Goal: Task Accomplishment & Management: Manage account settings

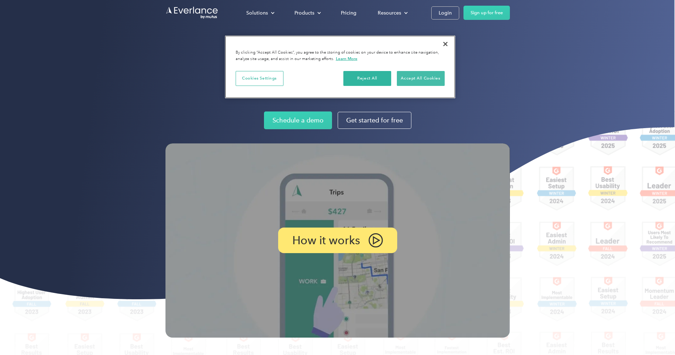
click at [436, 78] on button "Accept All Cookies" at bounding box center [421, 78] width 48 height 15
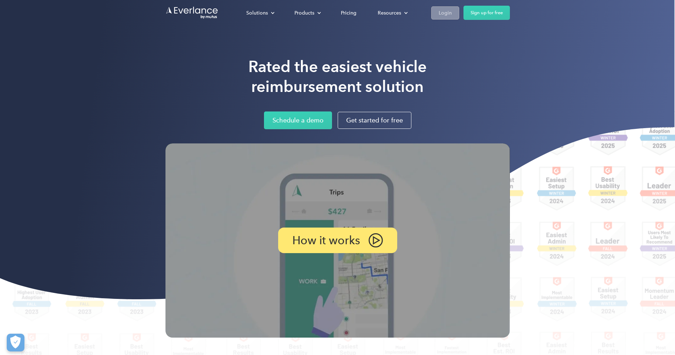
click at [452, 14] on link "Login" at bounding box center [445, 12] width 28 height 13
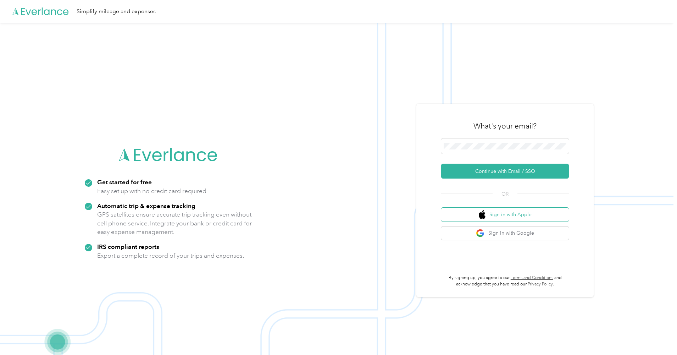
click at [499, 218] on button "Sign in with Apple" at bounding box center [505, 214] width 128 height 14
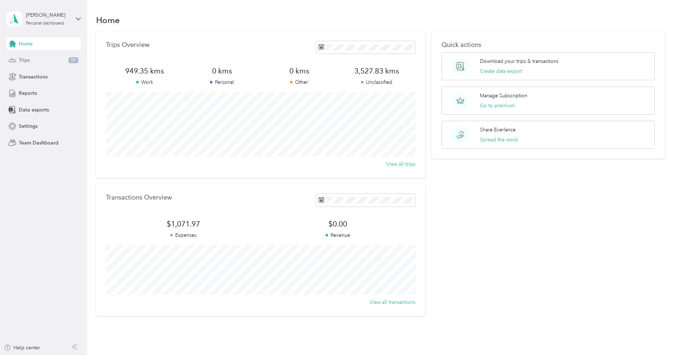
click at [29, 55] on div "Trips 99" at bounding box center [43, 60] width 74 height 13
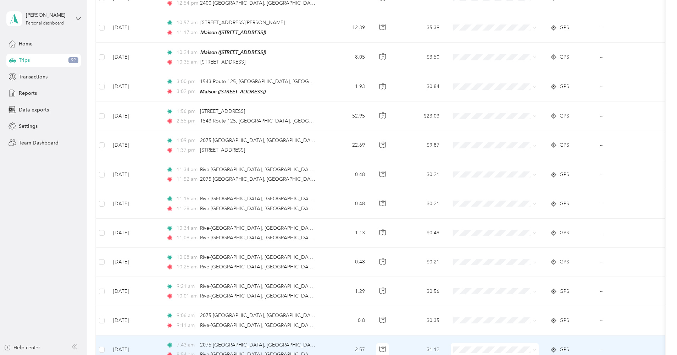
scroll to position [618, 0]
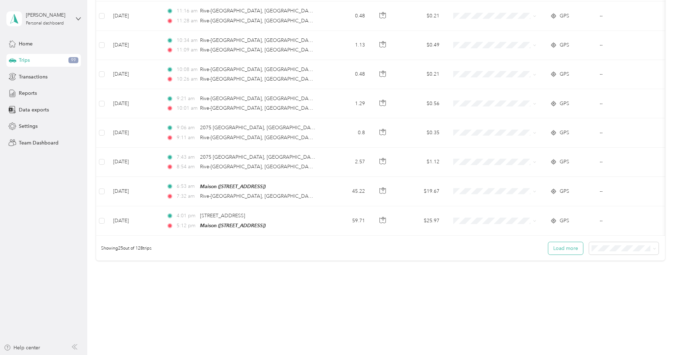
click at [561, 244] on button "Load more" at bounding box center [565, 248] width 35 height 12
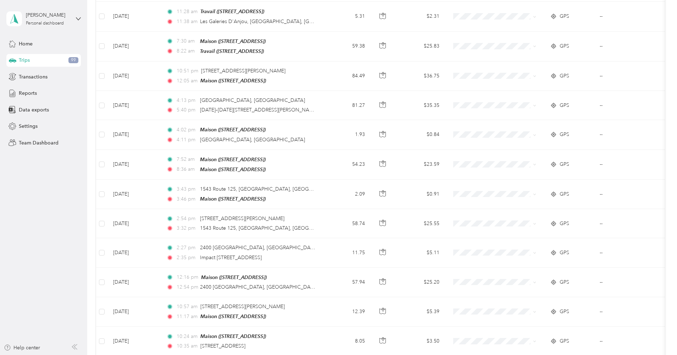
scroll to position [0, 0]
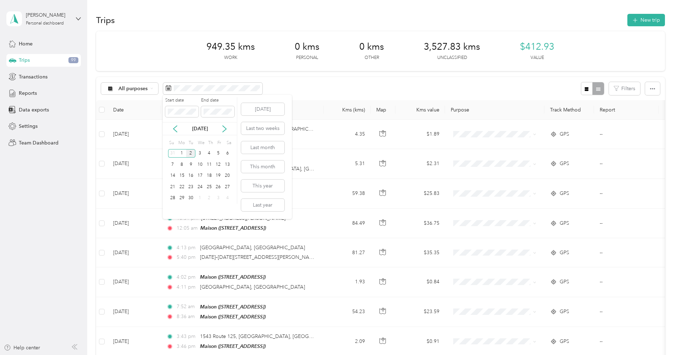
click at [219, 128] on div "[DATE]" at bounding box center [200, 128] width 74 height 7
click at [224, 129] on icon at bounding box center [224, 128] width 7 height 7
click at [225, 130] on icon at bounding box center [224, 128] width 7 height 7
click at [227, 129] on icon at bounding box center [224, 128] width 7 height 7
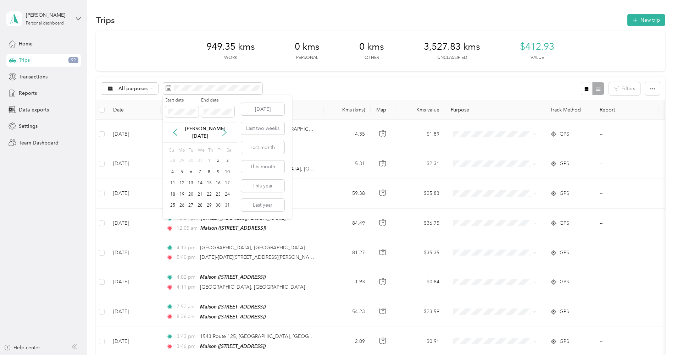
click at [227, 129] on icon at bounding box center [224, 132] width 7 height 7
click at [227, 129] on icon at bounding box center [224, 128] width 7 height 7
click at [172, 129] on icon at bounding box center [175, 128] width 7 height 7
click at [174, 129] on icon at bounding box center [175, 129] width 4 height 6
click at [174, 129] on icon at bounding box center [175, 132] width 4 height 6
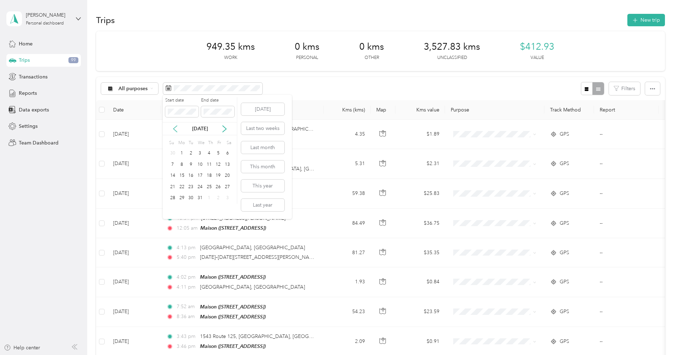
click at [174, 129] on icon at bounding box center [175, 129] width 4 height 6
click at [175, 131] on icon at bounding box center [175, 128] width 7 height 7
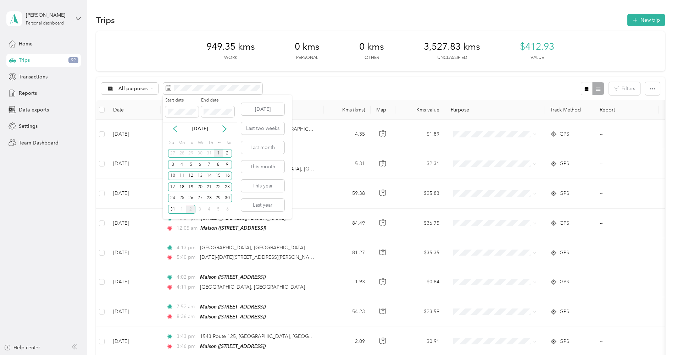
click at [216, 156] on div "1" at bounding box center [218, 153] width 9 height 9
click at [171, 207] on div "31" at bounding box center [172, 209] width 9 height 9
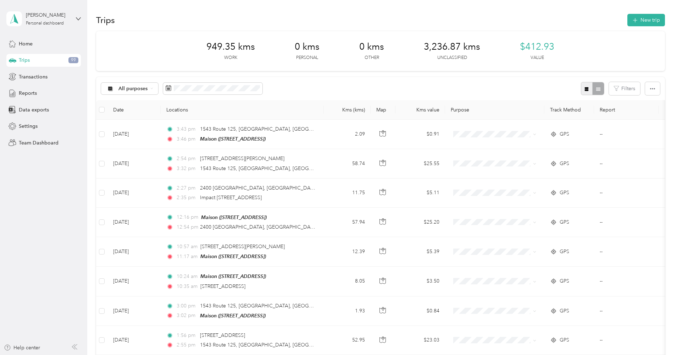
click at [592, 88] on button "button" at bounding box center [587, 88] width 12 height 13
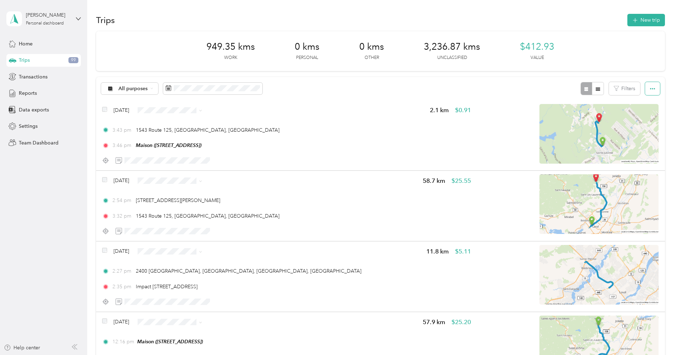
click at [651, 90] on button "button" at bounding box center [652, 88] width 15 height 13
click at [654, 117] on div "Export" at bounding box center [645, 113] width 19 height 7
click at [646, 117] on span "Export" at bounding box center [643, 114] width 15 height 6
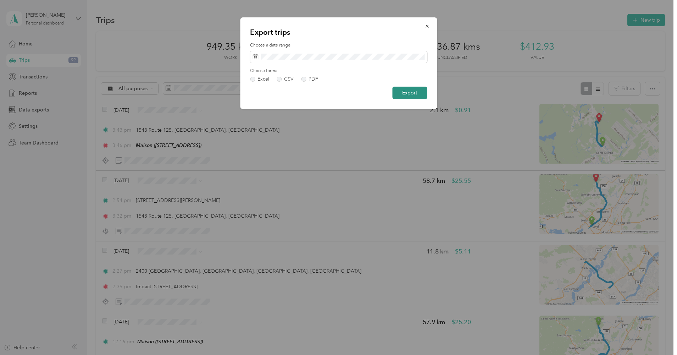
click at [402, 91] on button "Export" at bounding box center [409, 93] width 35 height 12
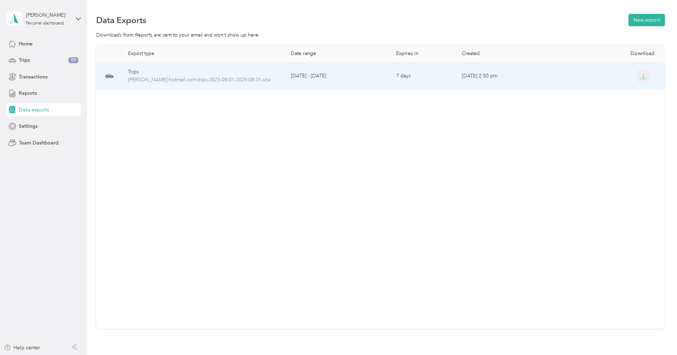
click at [640, 75] on icon "button" at bounding box center [643, 76] width 6 height 6
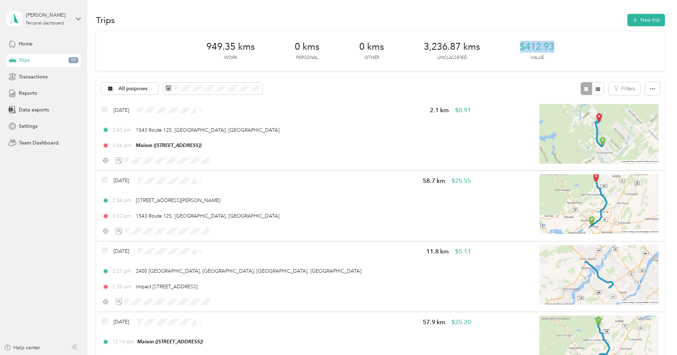
drag, startPoint x: 521, startPoint y: 45, endPoint x: 585, endPoint y: 49, distance: 64.0
click at [585, 49] on div "949.35 kms Work 0 kms Personal 0 kms Other 3,236.87 kms Unclassified $412.93 Va…" at bounding box center [380, 51] width 569 height 40
drag, startPoint x: 585, startPoint y: 49, endPoint x: 499, endPoint y: 47, distance: 86.5
click at [499, 47] on div "949.35 kms Work 0 kms Personal 0 kms Other 3,236.87 kms Unclassified $412.93 Va…" at bounding box center [380, 51] width 569 height 40
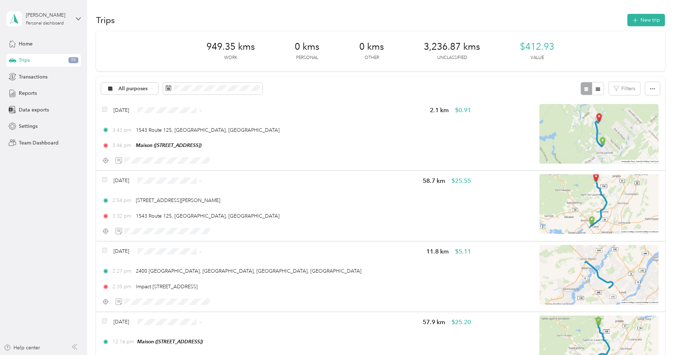
click at [428, 52] on span "3,236.87 kms" at bounding box center [452, 46] width 56 height 11
drag, startPoint x: 423, startPoint y: 38, endPoint x: 499, endPoint y: 61, distance: 79.9
click at [499, 61] on div "949.35 kms Work 0 kms Personal 0 kms Other 3,236.87 kms Unclassified $412.93 Va…" at bounding box center [380, 51] width 569 height 40
drag, startPoint x: 548, startPoint y: 45, endPoint x: 524, endPoint y: 46, distance: 24.1
click at [524, 46] on span "$412.93" at bounding box center [537, 46] width 34 height 11
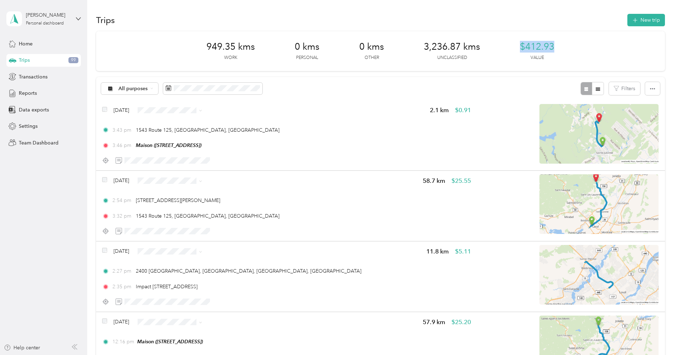
drag, startPoint x: 580, startPoint y: 45, endPoint x: 480, endPoint y: 46, distance: 100.3
click at [501, 45] on div "949.35 kms Work 0 kms Personal 0 kms Other 3,236.87 kms Unclassified $412.93 Va…" at bounding box center [380, 51] width 569 height 40
drag, startPoint x: 167, startPoint y: 44, endPoint x: 292, endPoint y: 51, distance: 125.4
click at [292, 51] on div "949.35 kms Work 0 kms Personal 0 kms Other 3,236.87 kms Unclassified $412.93 Va…" at bounding box center [380, 51] width 569 height 40
click at [37, 79] on span "Transactions" at bounding box center [33, 76] width 29 height 7
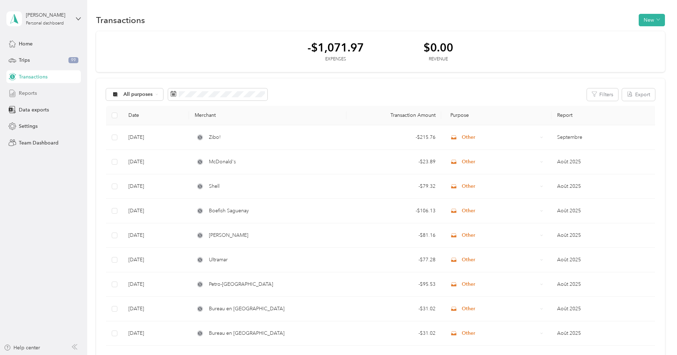
click at [33, 94] on span "Reports" at bounding box center [28, 92] width 18 height 7
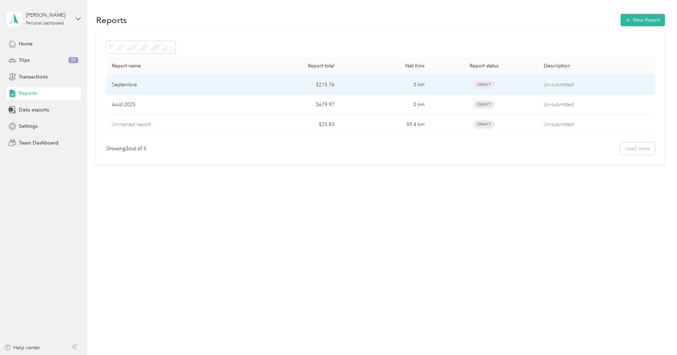
click at [135, 84] on p "Septembre" at bounding box center [124, 85] width 25 height 8
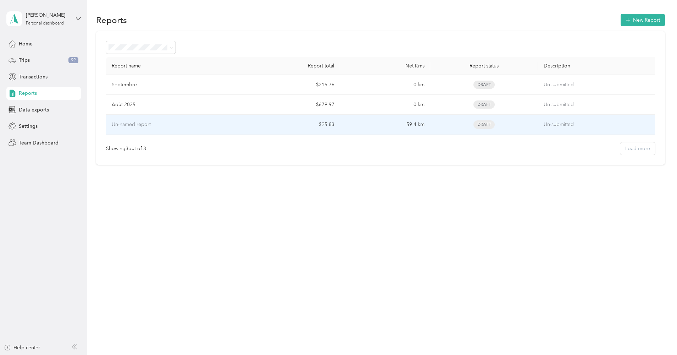
click at [127, 127] on p "Un-named report" at bounding box center [131, 125] width 39 height 8
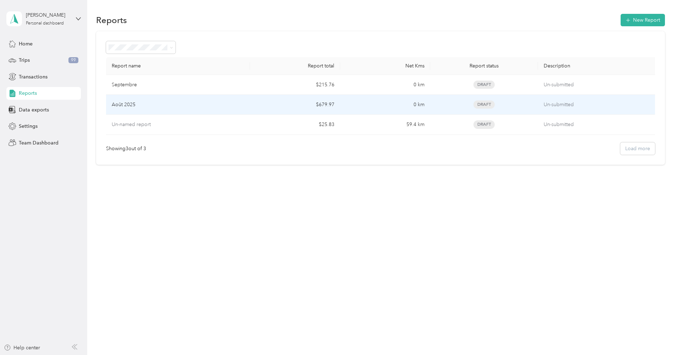
click at [126, 105] on p "Août 2025" at bounding box center [124, 105] width 24 height 8
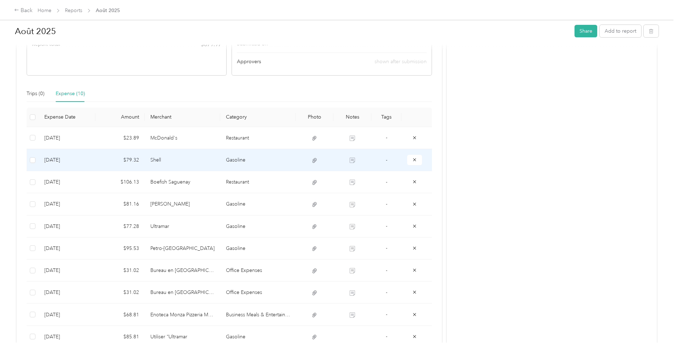
scroll to position [89, 0]
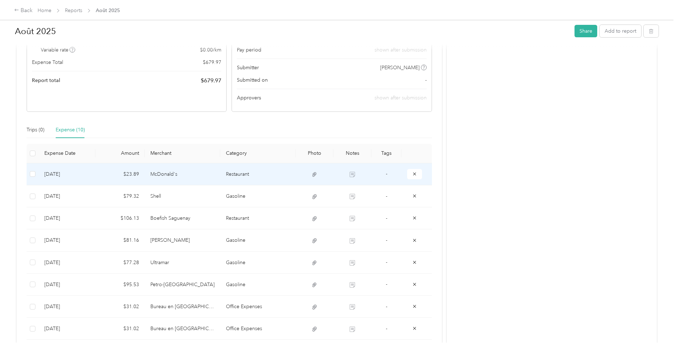
click at [356, 175] on td at bounding box center [352, 174] width 38 height 22
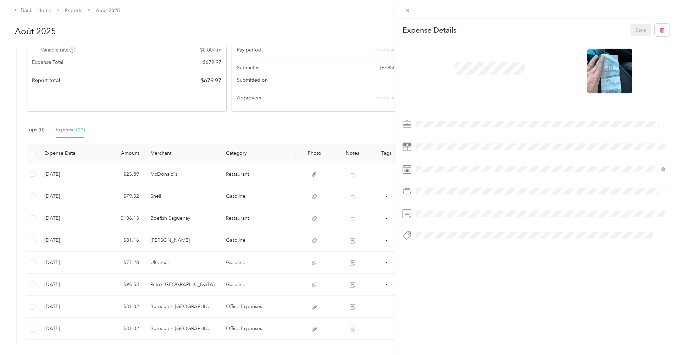
click at [264, 158] on div "This expense cannot be edited because it is either under review, approved, or p…" at bounding box center [338, 177] width 677 height 355
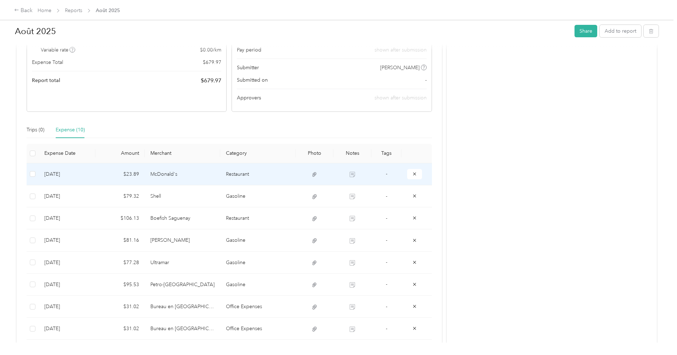
scroll to position [0, 0]
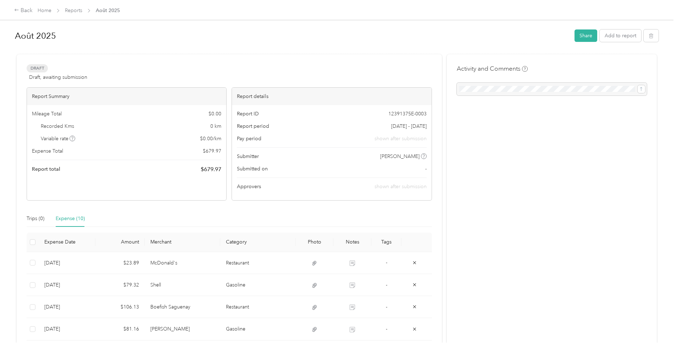
click at [29, 240] on th at bounding box center [33, 241] width 12 height 19
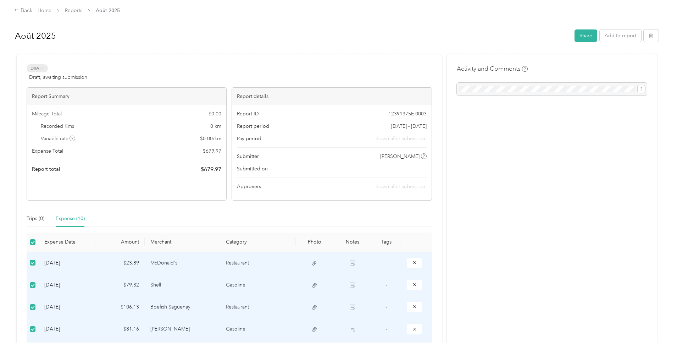
click at [181, 215] on div "Trips (0) Expense (10)" at bounding box center [229, 218] width 405 height 16
click at [184, 216] on div "Trips (0) Expense (10)" at bounding box center [229, 218] width 405 height 16
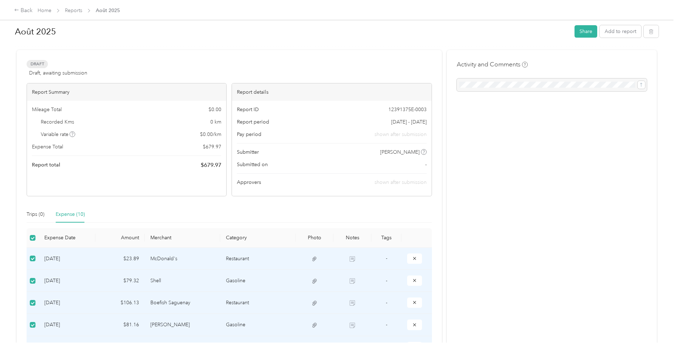
scroll to position [9, 0]
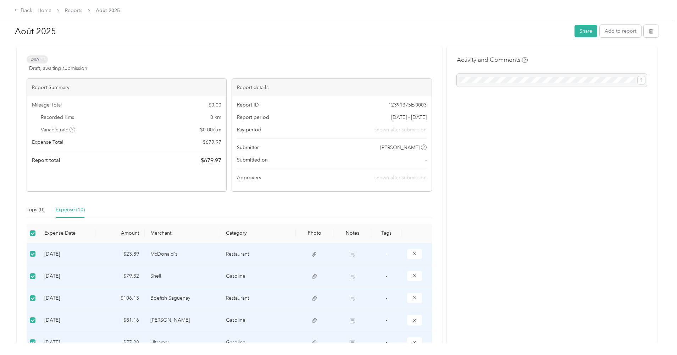
click at [640, 303] on div "Activity and Comments" at bounding box center [552, 265] width 210 height 441
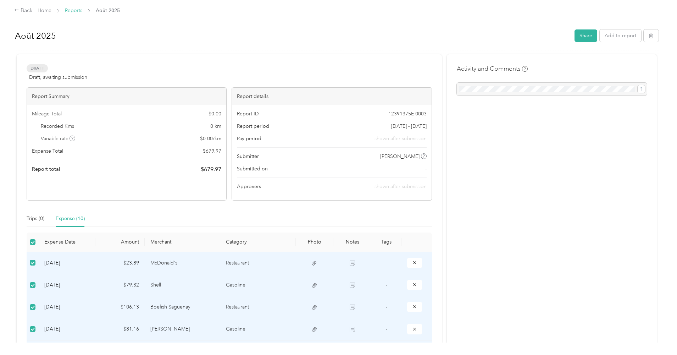
click at [66, 11] on link "Reports" at bounding box center [73, 10] width 17 height 6
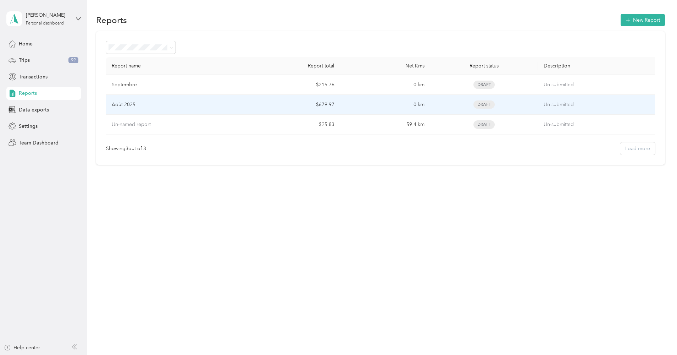
click at [146, 106] on div "Août 2025" at bounding box center [178, 105] width 133 height 8
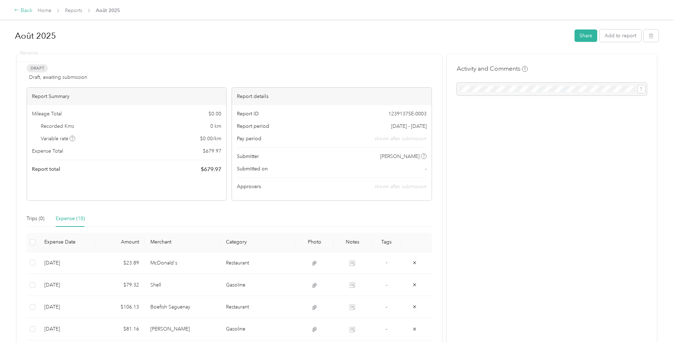
click at [29, 10] on div "Back" at bounding box center [23, 10] width 18 height 9
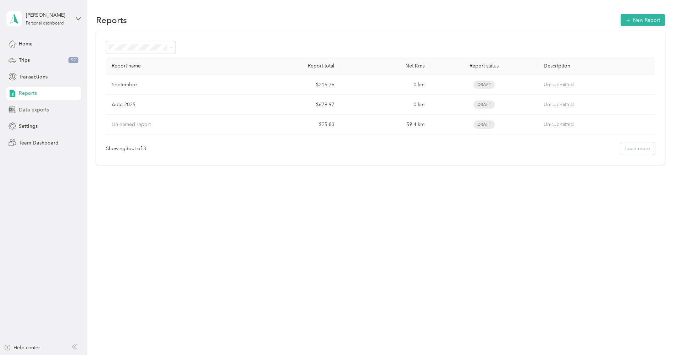
click at [29, 110] on span "Data exports" at bounding box center [34, 109] width 30 height 7
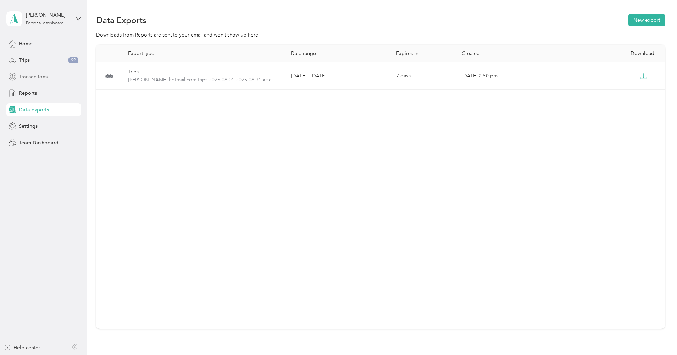
click at [36, 79] on span "Transactions" at bounding box center [33, 76] width 29 height 7
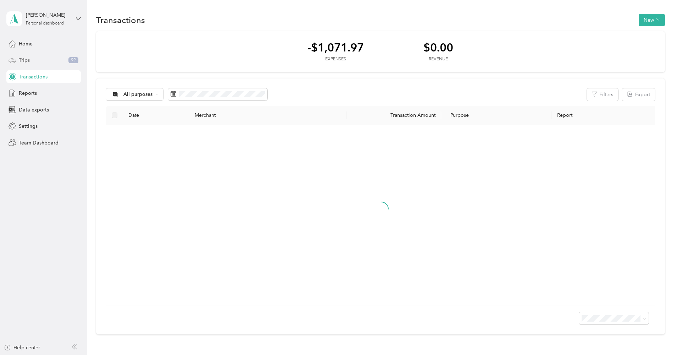
click at [38, 55] on div "Trips 99" at bounding box center [43, 60] width 74 height 13
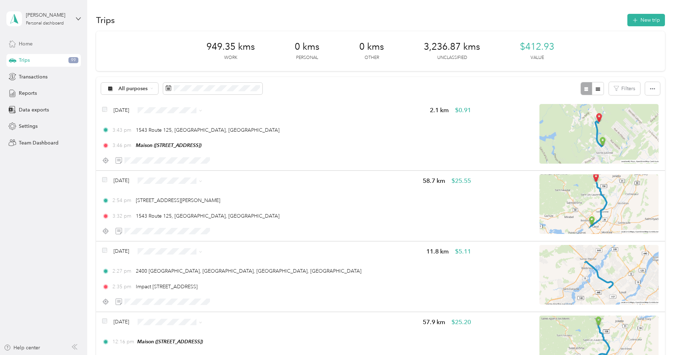
click at [37, 46] on div "Home" at bounding box center [43, 43] width 74 height 13
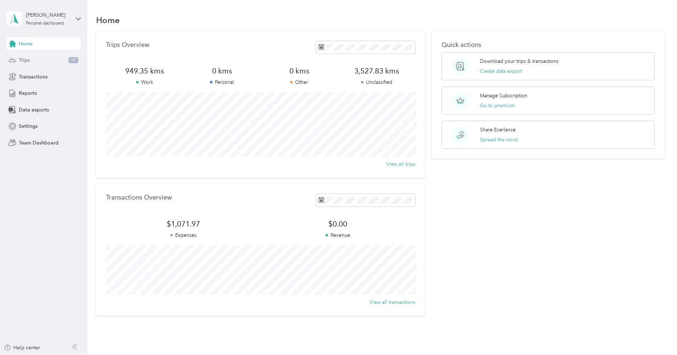
click at [37, 60] on div "Trips 99" at bounding box center [43, 60] width 74 height 13
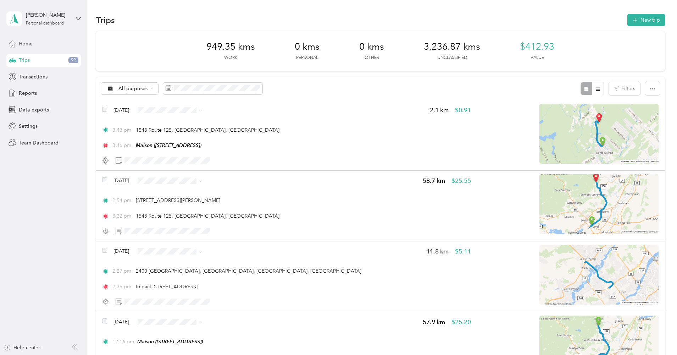
click at [38, 50] on div "Home" at bounding box center [43, 43] width 74 height 13
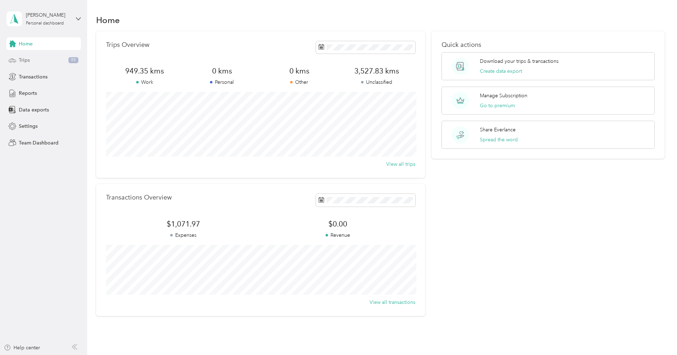
click at [40, 63] on div "Trips 99" at bounding box center [43, 60] width 74 height 13
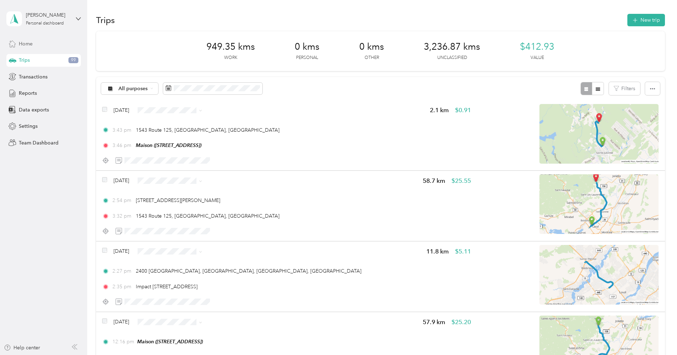
click at [41, 48] on div "Home" at bounding box center [43, 43] width 74 height 13
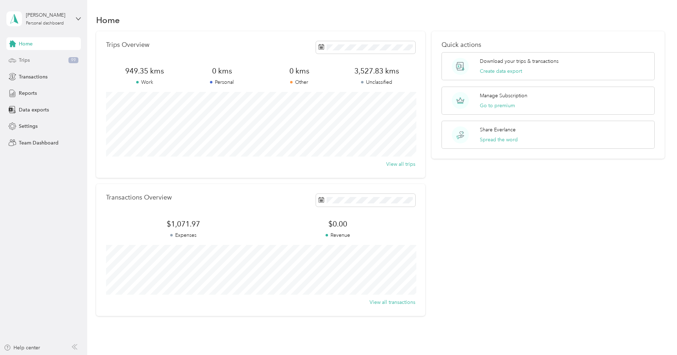
click at [35, 63] on div "Trips 99" at bounding box center [43, 60] width 74 height 13
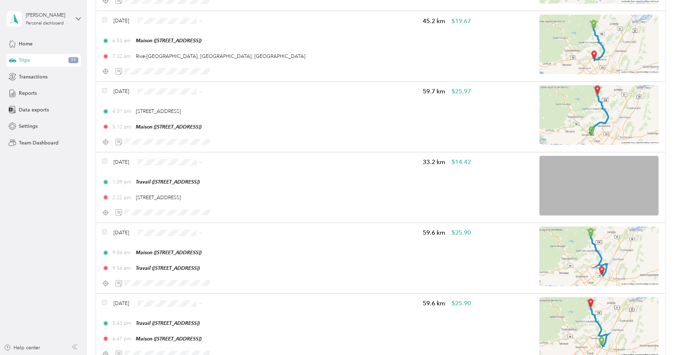
scroll to position [1634, 0]
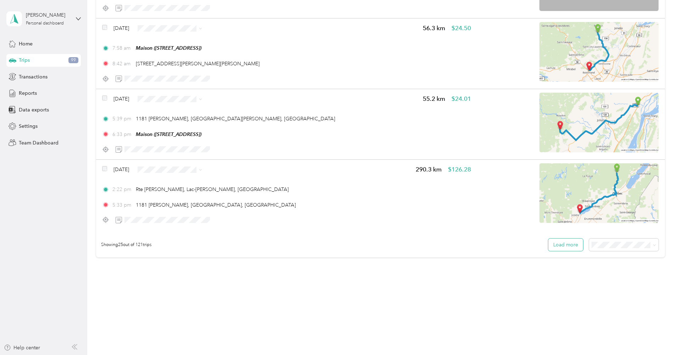
click at [561, 241] on button "Load more" at bounding box center [565, 244] width 35 height 12
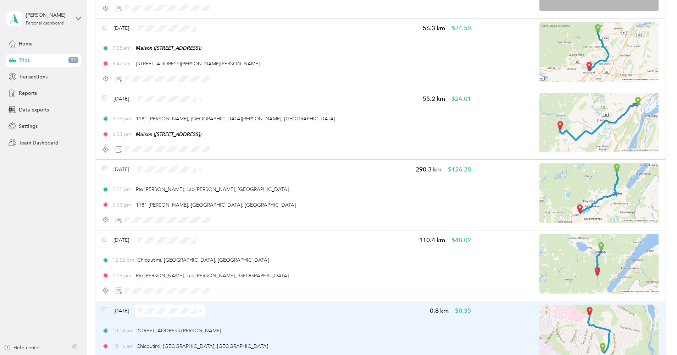
click at [609, 309] on img at bounding box center [598, 334] width 119 height 60
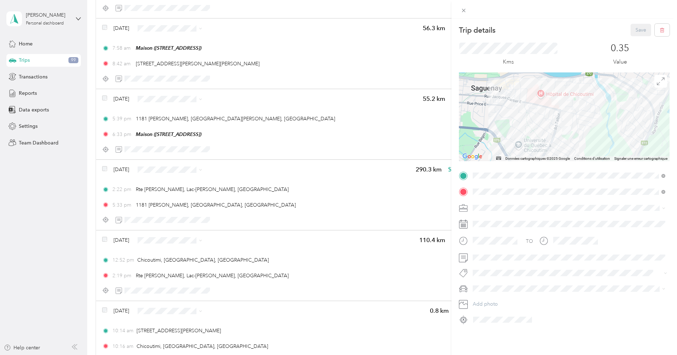
click at [263, 197] on div "Trip details Save This trip cannot be edited because it is either under review,…" at bounding box center [338, 177] width 677 height 355
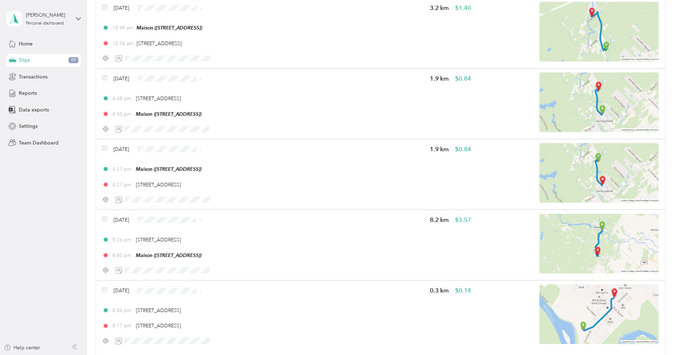
scroll to position [3397, 0]
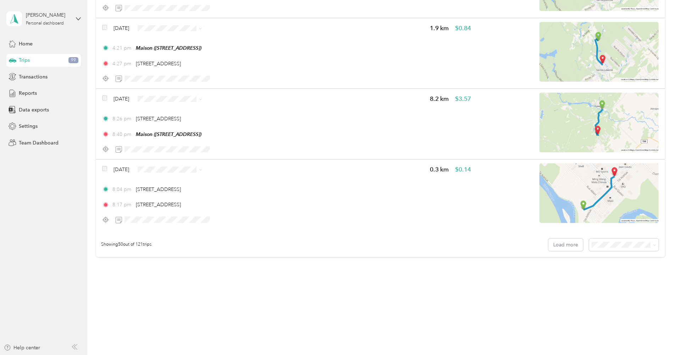
click at [610, 279] on span "100 per load" at bounding box center [610, 282] width 29 height 6
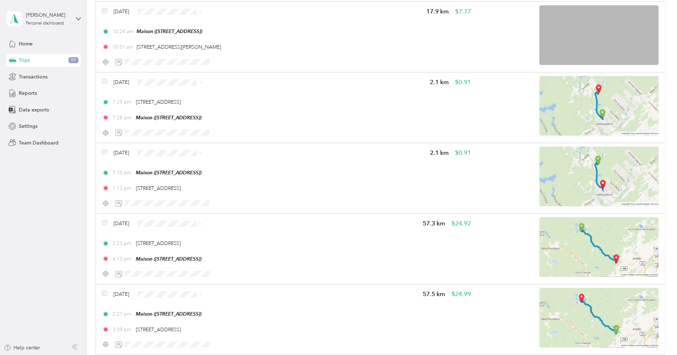
scroll to position [6925, 0]
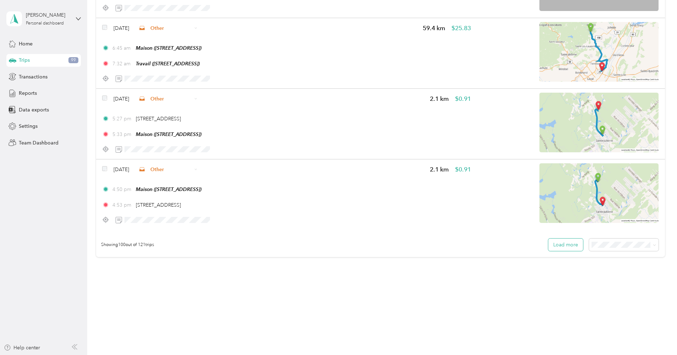
click at [565, 247] on button "Load more" at bounding box center [565, 244] width 35 height 12
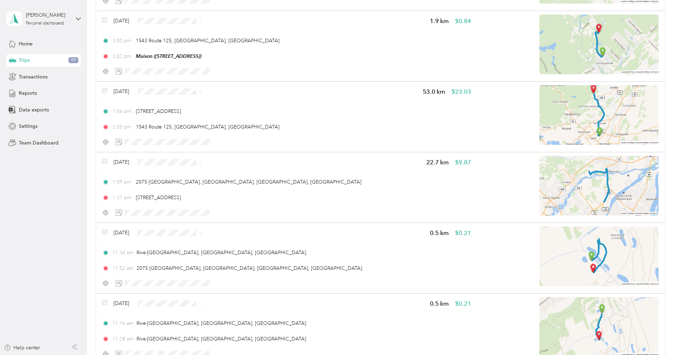
scroll to position [0, 0]
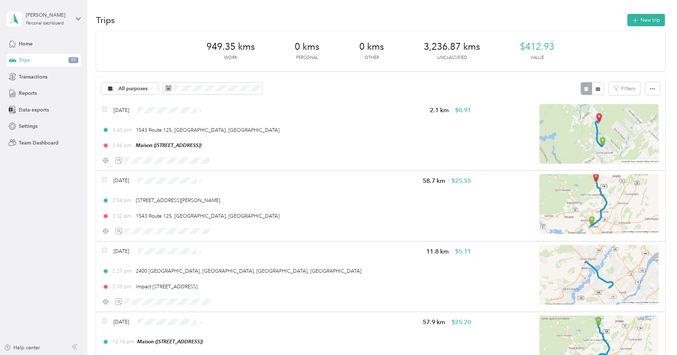
click at [665, 87] on div "All purposes Filters" at bounding box center [380, 88] width 569 height 23
click at [659, 89] on button "button" at bounding box center [652, 88] width 15 height 13
click at [637, 118] on li "Export" at bounding box center [645, 114] width 29 height 12
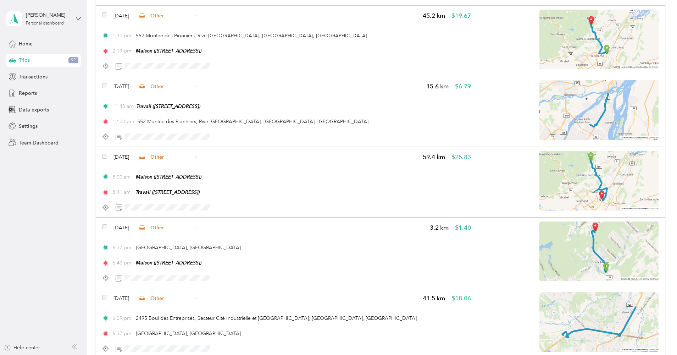
scroll to position [8406, 0]
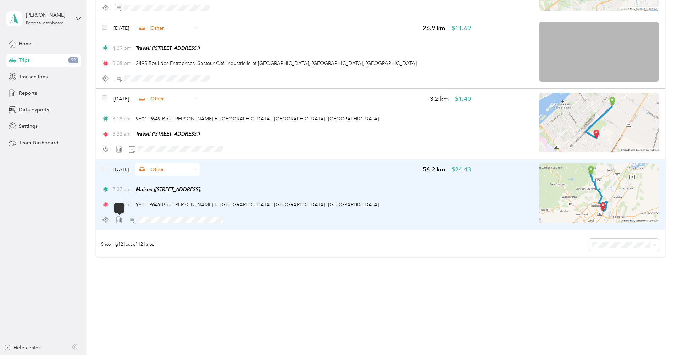
click at [118, 221] on icon at bounding box center [119, 219] width 7 height 7
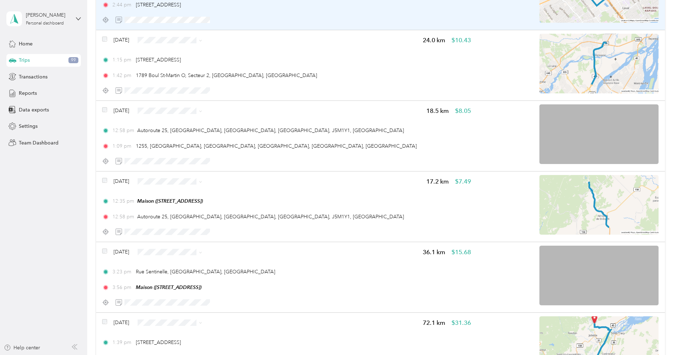
scroll to position [5140, 0]
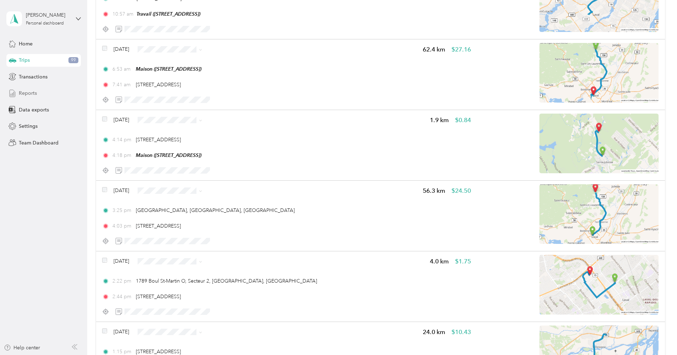
click at [38, 93] on div "Reports" at bounding box center [43, 93] width 74 height 13
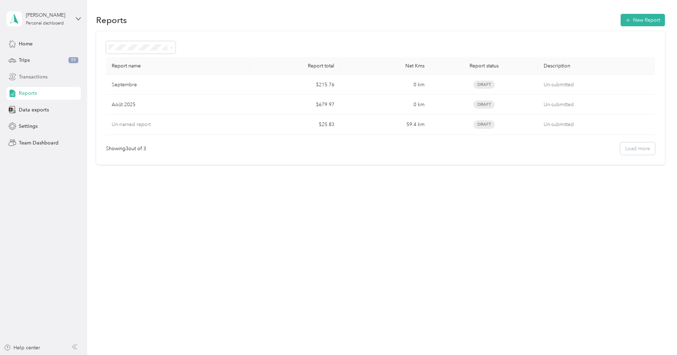
click at [32, 78] on span "Transactions" at bounding box center [33, 76] width 29 height 7
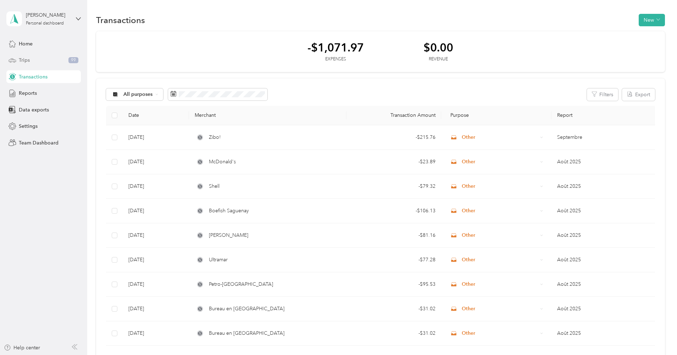
click at [35, 59] on div "Trips 99" at bounding box center [43, 60] width 74 height 13
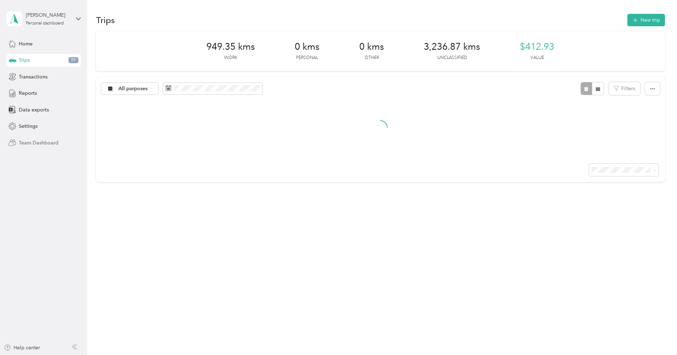
click at [26, 142] on span "Team Dashboard" at bounding box center [39, 142] width 40 height 7
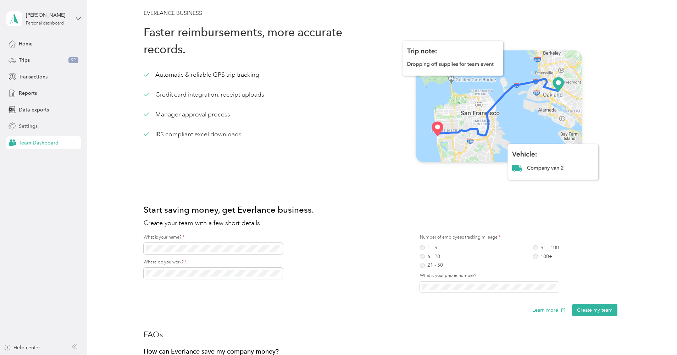
click at [25, 130] on div "Settings" at bounding box center [43, 126] width 74 height 13
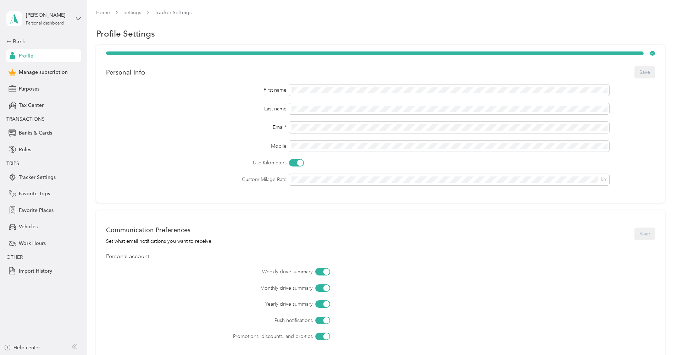
scroll to position [158, 0]
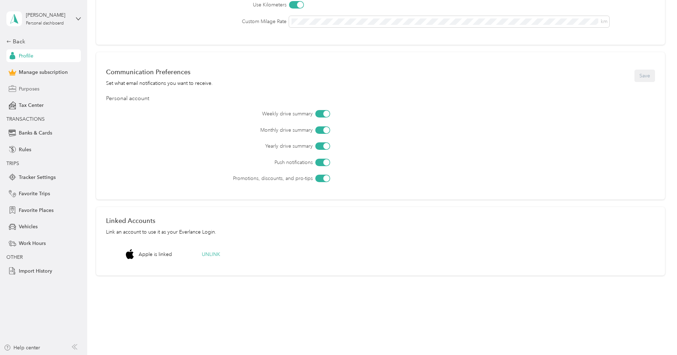
click at [39, 91] on span "Purposes" at bounding box center [29, 88] width 21 height 7
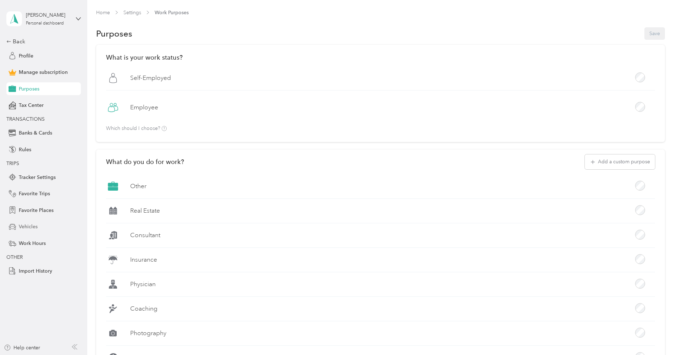
click at [40, 230] on div "Vehicles" at bounding box center [43, 226] width 74 height 13
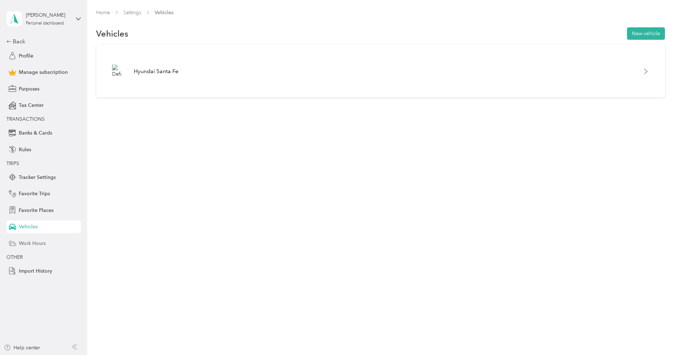
click at [31, 245] on span "Work Hours" at bounding box center [32, 242] width 27 height 7
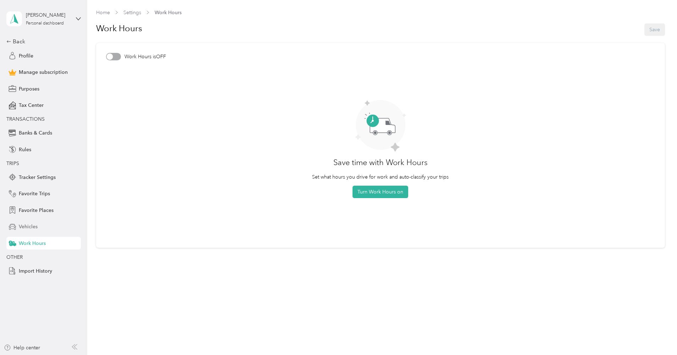
click at [34, 226] on span "Vehicles" at bounding box center [28, 226] width 19 height 7
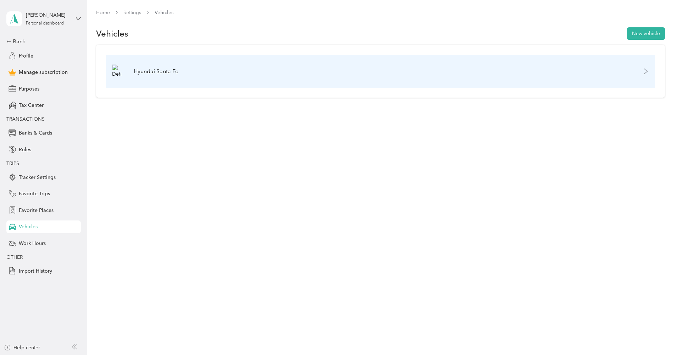
click at [141, 74] on div "Hyundai Santa Fe" at bounding box center [380, 71] width 549 height 33
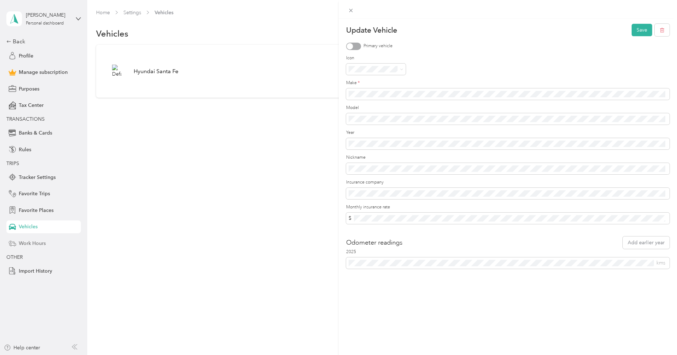
click at [27, 244] on div "Update Vehicle Save Primary vehicle Icon Make * Model Year Nickname Insurance c…" at bounding box center [338, 177] width 677 height 355
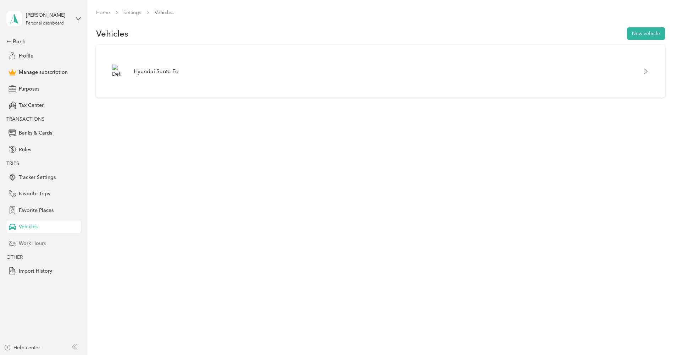
click at [34, 242] on span "Work Hours" at bounding box center [32, 242] width 27 height 7
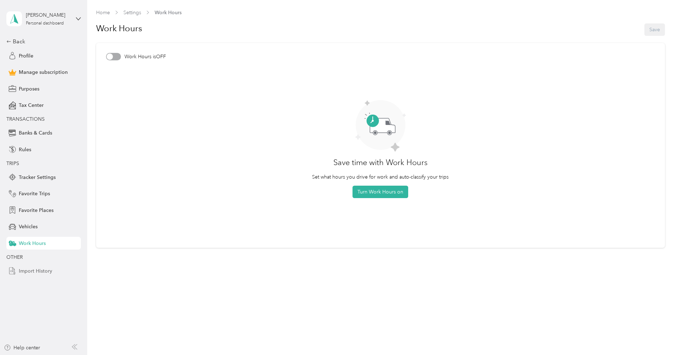
click at [34, 271] on span "Import History" at bounding box center [35, 270] width 33 height 7
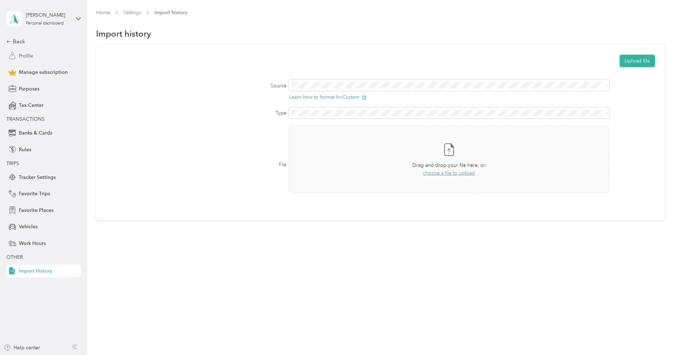
click at [37, 57] on div "Profile" at bounding box center [43, 55] width 74 height 13
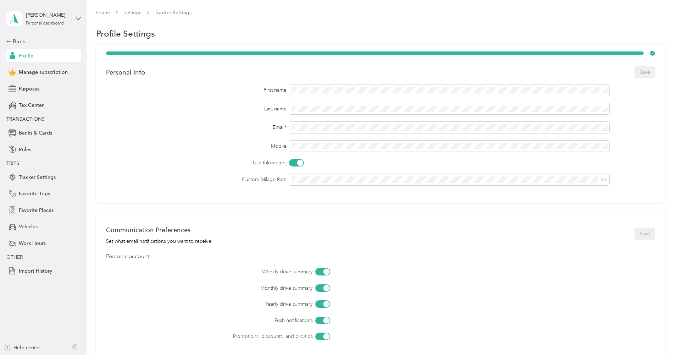
click at [37, 30] on div "[PERSON_NAME] Personal dashboard" at bounding box center [43, 18] width 74 height 25
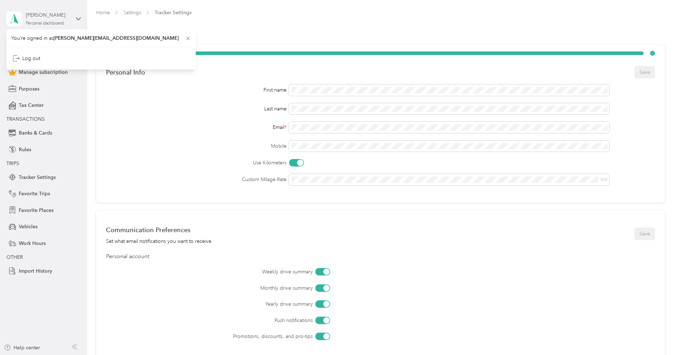
click at [54, 15] on div "[PERSON_NAME]" at bounding box center [48, 14] width 44 height 7
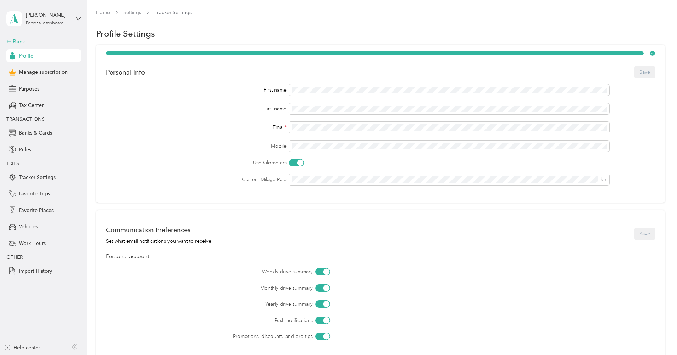
click at [14, 43] on div "Back" at bounding box center [41, 41] width 71 height 9
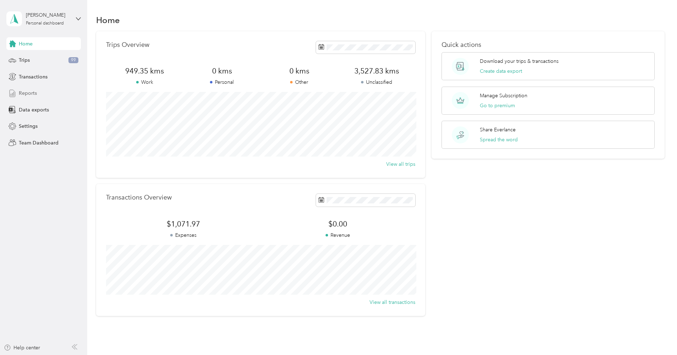
click at [34, 97] on div "Reports" at bounding box center [43, 93] width 74 height 13
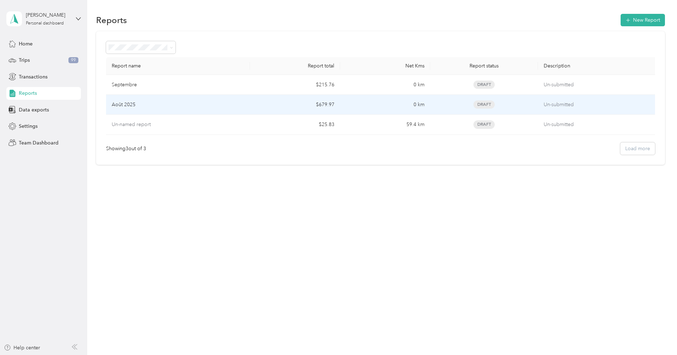
click at [121, 107] on p "Août 2025" at bounding box center [124, 105] width 24 height 8
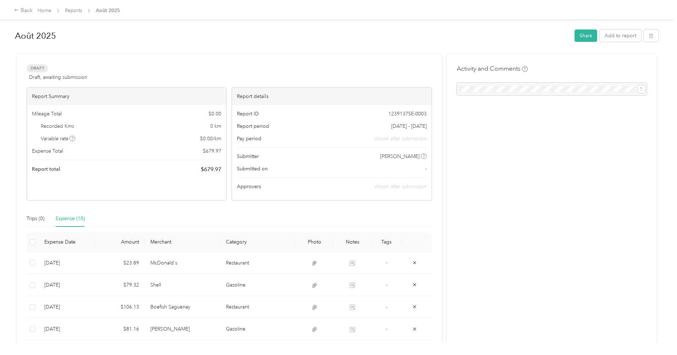
scroll to position [179, 0]
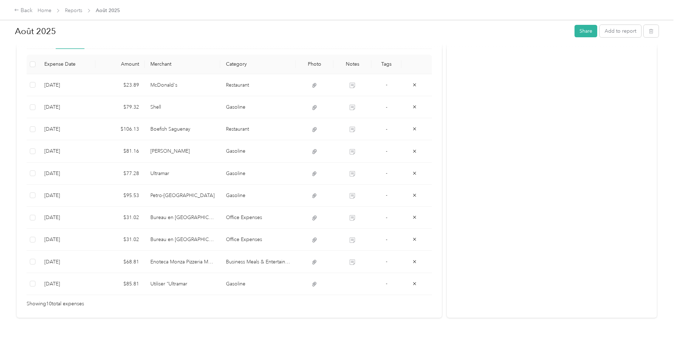
click at [29, 63] on th at bounding box center [33, 64] width 12 height 19
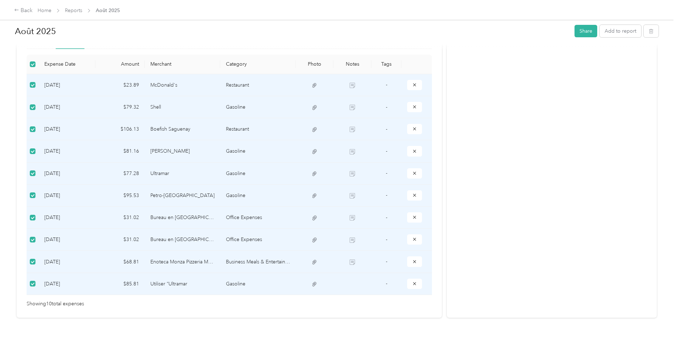
scroll to position [0, 0]
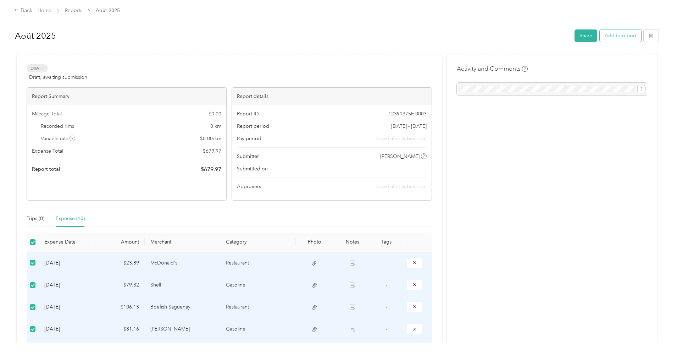
click at [628, 37] on button "Add to report" at bounding box center [620, 35] width 41 height 12
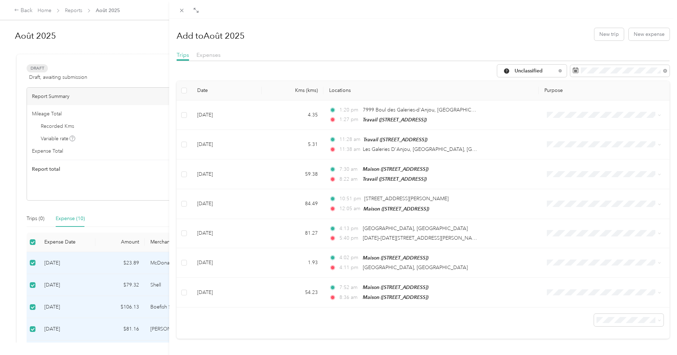
click at [105, 56] on div "Add to [GEOGRAPHIC_DATA][DATE] New trip New expense Trips Expenses Unclassified…" at bounding box center [338, 177] width 677 height 355
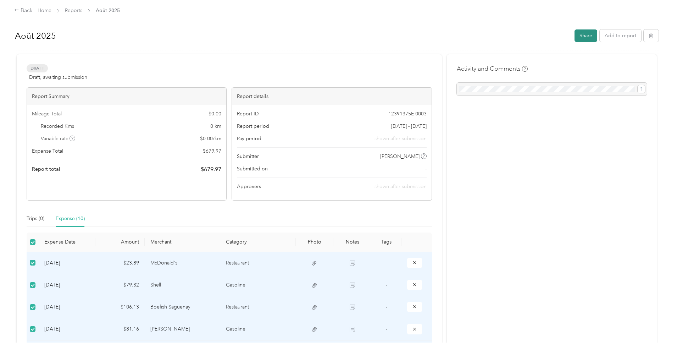
click at [582, 35] on button "Share" at bounding box center [585, 35] width 23 height 12
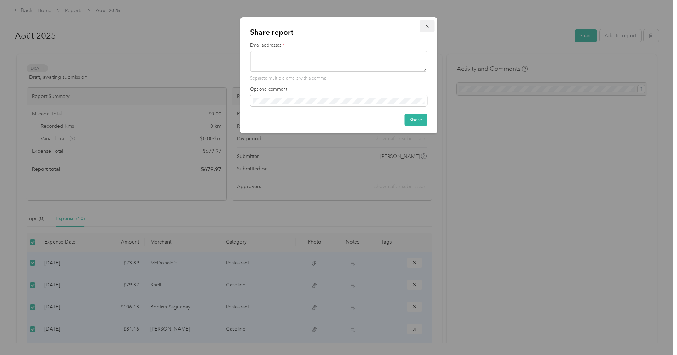
click at [426, 24] on icon "button" at bounding box center [426, 26] width 5 height 5
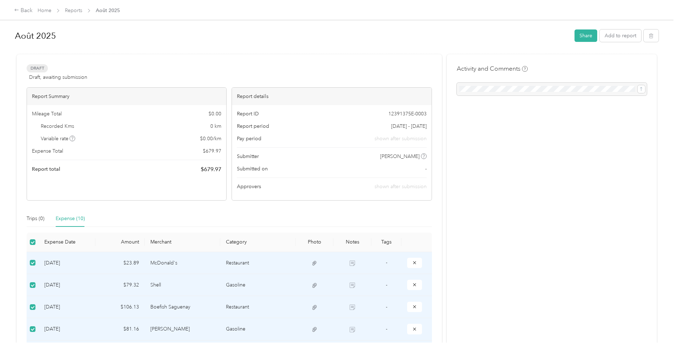
click at [38, 64] on span "Draft" at bounding box center [37, 68] width 21 height 8
click at [57, 95] on div "Report Summary" at bounding box center [126, 96] width 199 height 17
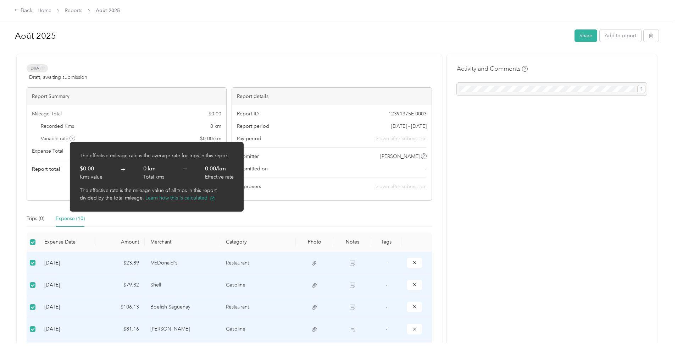
click at [32, 176] on div "Mileage Total $ 0.00 Recorded Kms 0 km Variable rate $ 0.00 / km Expense Total …" at bounding box center [126, 141] width 199 height 73
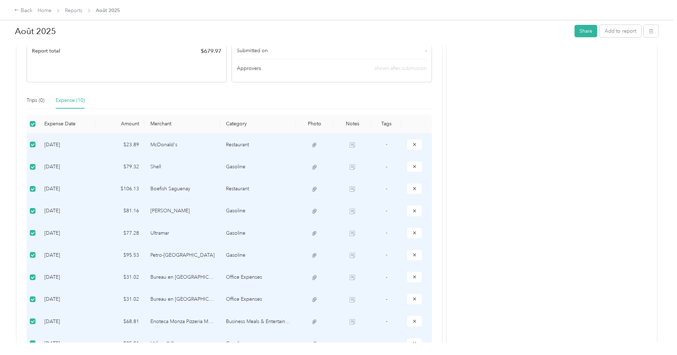
scroll to position [179, 0]
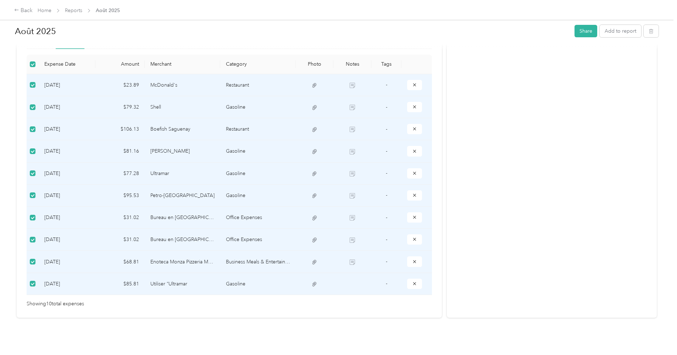
click at [450, 213] on div "Activity and Comments" at bounding box center [552, 97] width 210 height 441
click at [53, 300] on span "Showing 10 total expenses" at bounding box center [55, 304] width 57 height 8
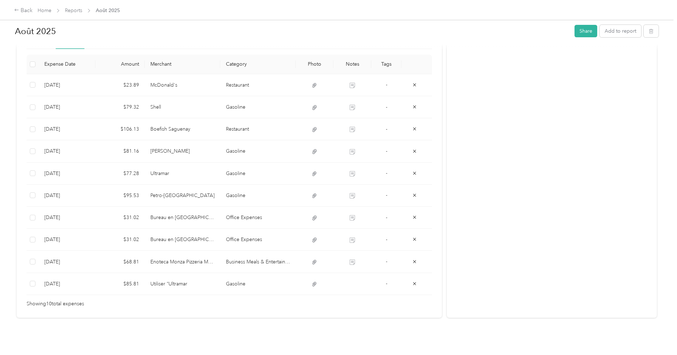
scroll to position [0, 0]
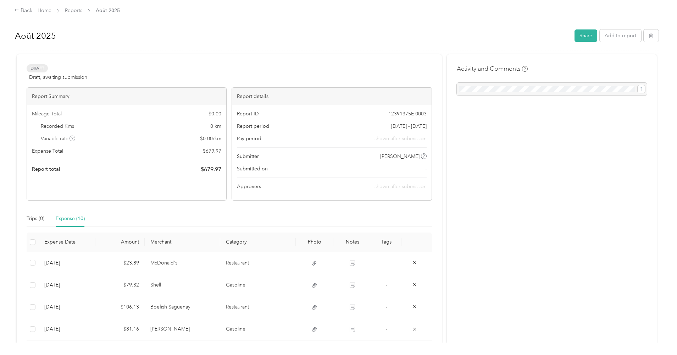
click at [531, 172] on div "Activity and Comments" at bounding box center [552, 274] width 210 height 441
click at [71, 9] on link "Reports" at bounding box center [73, 10] width 17 height 6
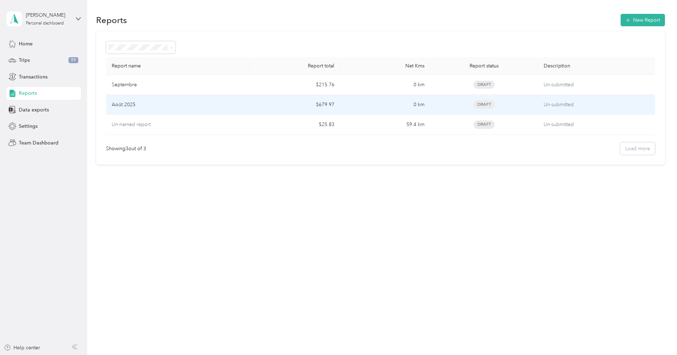
click at [483, 104] on span "Draft" at bounding box center [483, 104] width 21 height 8
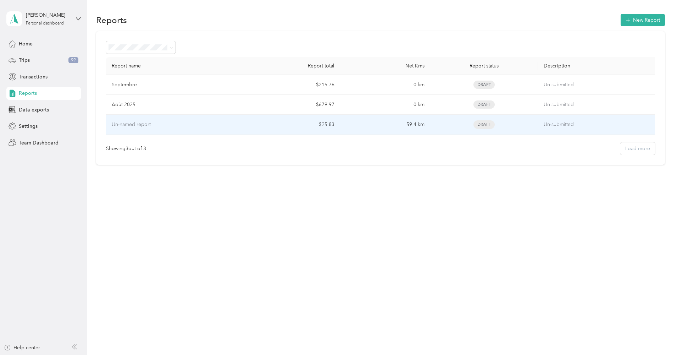
click at [465, 132] on td "Draft" at bounding box center [484, 125] width 108 height 20
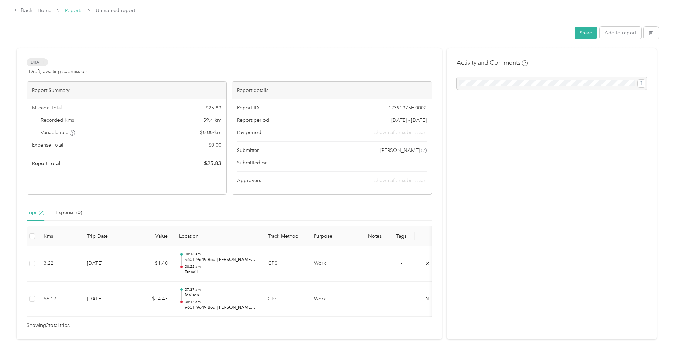
click at [74, 10] on link "Reports" at bounding box center [73, 10] width 17 height 6
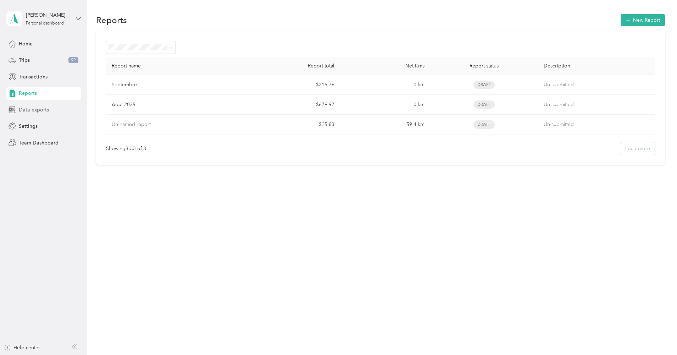
click at [25, 110] on span "Data exports" at bounding box center [34, 109] width 30 height 7
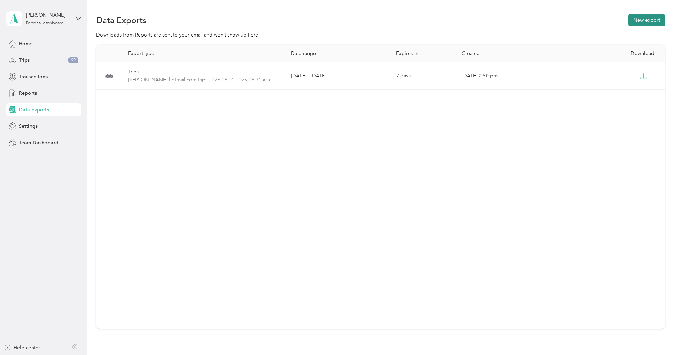
click at [654, 16] on button "New export" at bounding box center [646, 20] width 37 height 12
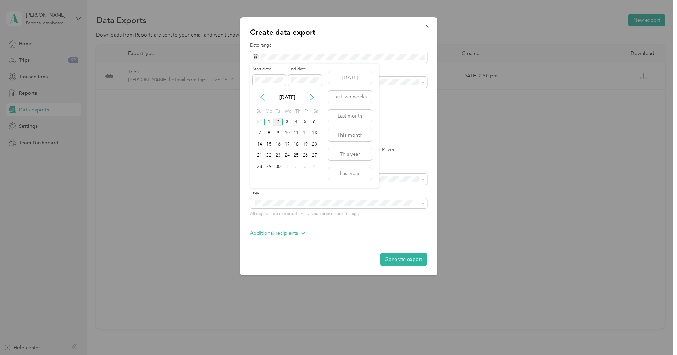
click at [263, 98] on icon at bounding box center [262, 97] width 7 height 7
click at [303, 122] on div "1" at bounding box center [305, 121] width 9 height 9
click at [261, 176] on div "31" at bounding box center [259, 177] width 9 height 9
click at [277, 78] on span at bounding box center [338, 82] width 177 height 11
click at [354, 149] on label "Expenses" at bounding box center [352, 149] width 29 height 5
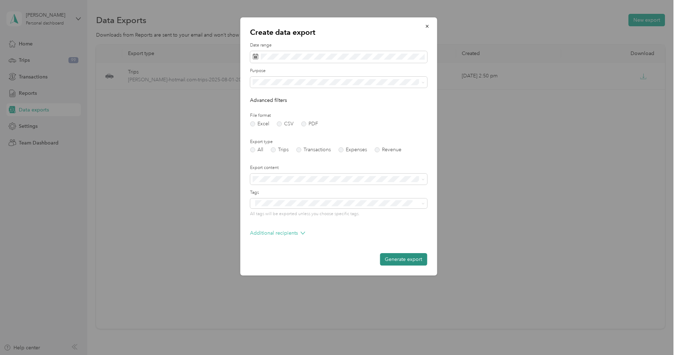
click at [400, 256] on button "Generate export" at bounding box center [403, 259] width 47 height 12
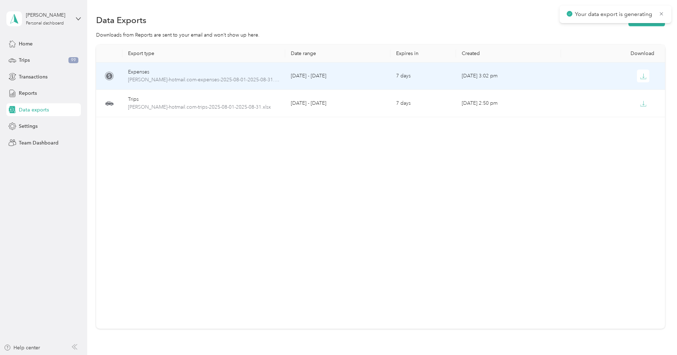
click at [154, 72] on div "Expenses" at bounding box center [203, 72] width 151 height 8
click at [153, 82] on span "[PERSON_NAME]-hotmail.com-expenses-2025-08-01-2025-08-31.xlsx" at bounding box center [203, 80] width 151 height 8
click at [128, 79] on span "[PERSON_NAME]-hotmail.com-expenses-2025-08-01-2025-08-31.xlsx" at bounding box center [203, 80] width 151 height 8
click at [138, 71] on div "Expenses" at bounding box center [203, 72] width 151 height 8
click at [646, 73] on icon "button" at bounding box center [643, 76] width 6 height 6
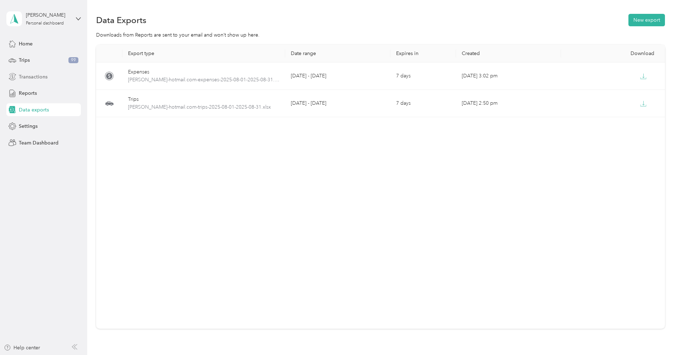
click at [33, 74] on span "Transactions" at bounding box center [33, 76] width 29 height 7
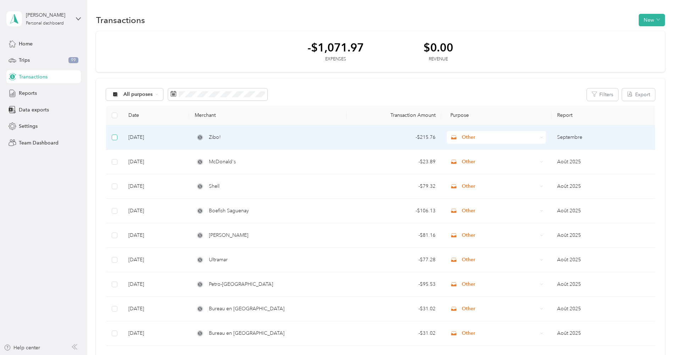
click at [116, 138] on span at bounding box center [115, 137] width 6 height 6
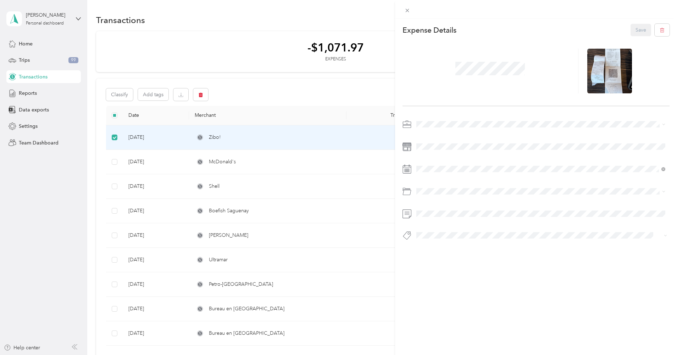
click at [116, 138] on div "This expense cannot be edited because it is either under review, approved, or p…" at bounding box center [338, 177] width 677 height 355
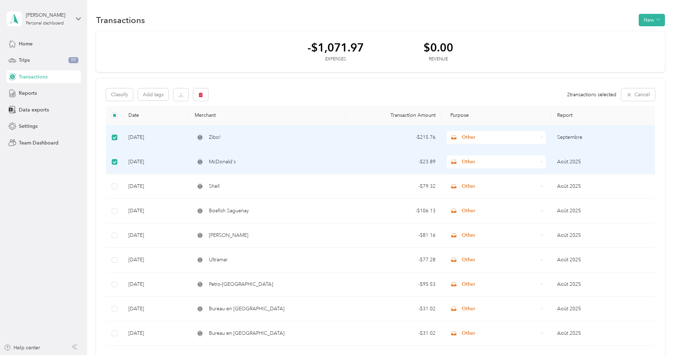
click at [111, 117] on th at bounding box center [114, 115] width 17 height 19
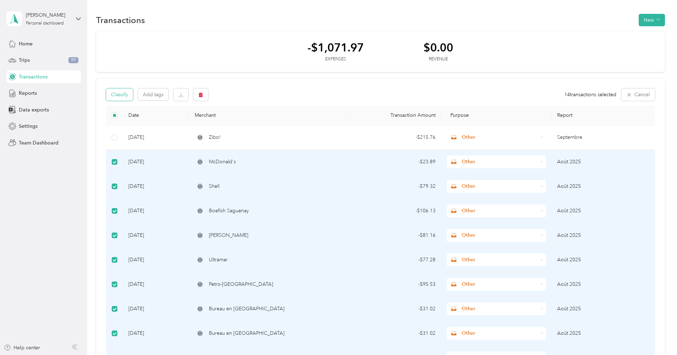
click at [114, 92] on button "Classify" at bounding box center [119, 94] width 27 height 12
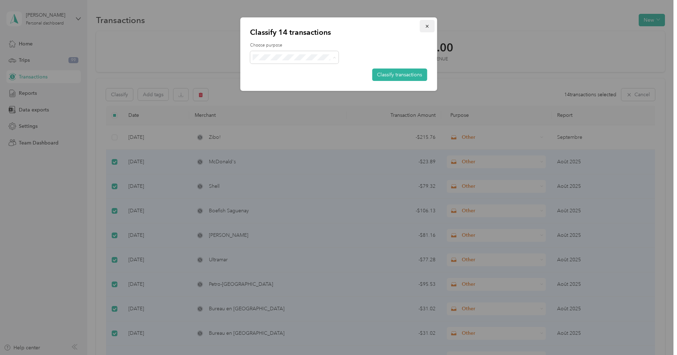
click at [426, 25] on icon "button" at bounding box center [426, 26] width 5 height 5
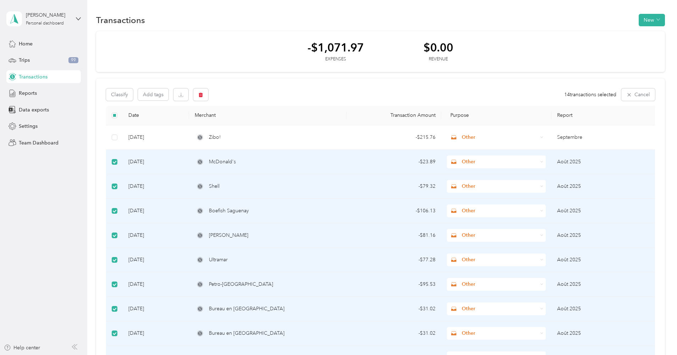
scroll to position [239, 0]
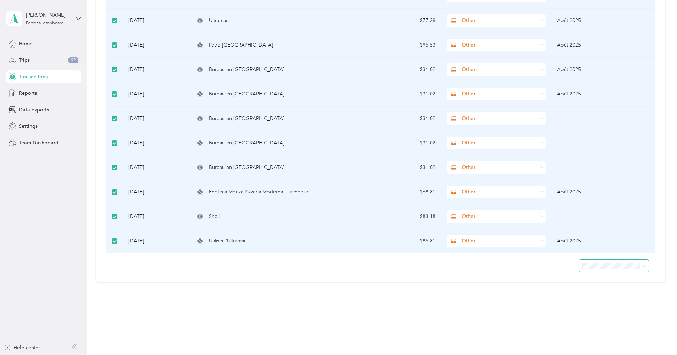
click at [616, 260] on span at bounding box center [613, 265] width 69 height 12
click at [623, 268] on span at bounding box center [613, 265] width 69 height 12
click at [624, 290] on div "50 per load" at bounding box center [616, 287] width 60 height 7
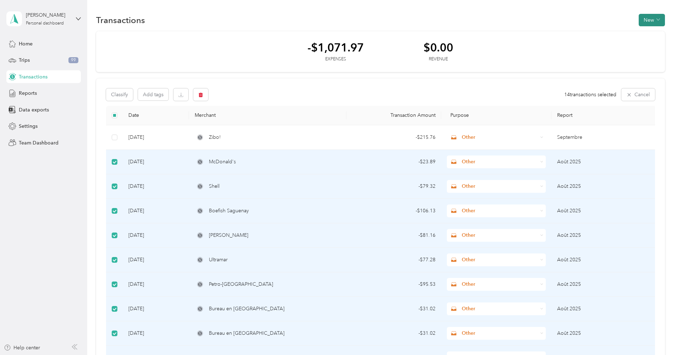
click at [661, 22] on button "New" at bounding box center [652, 20] width 26 height 12
click at [663, 20] on button "New" at bounding box center [652, 20] width 26 height 12
click at [178, 95] on button "button" at bounding box center [180, 94] width 15 height 12
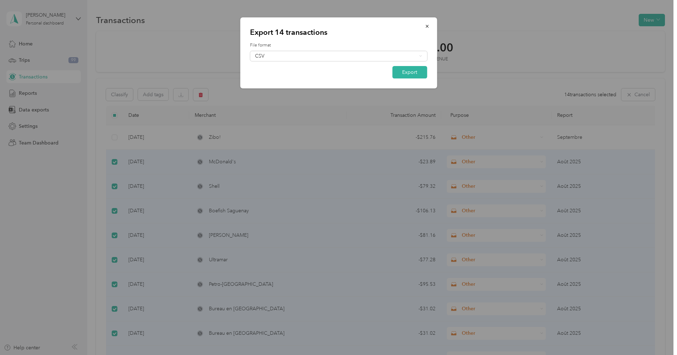
click at [369, 61] on form "File format CSV Export" at bounding box center [338, 60] width 177 height 36
click at [370, 57] on div "CSV" at bounding box center [335, 56] width 161 height 5
click at [359, 90] on div "PDF" at bounding box center [338, 92] width 167 height 7
click at [406, 73] on button "Export" at bounding box center [409, 72] width 35 height 12
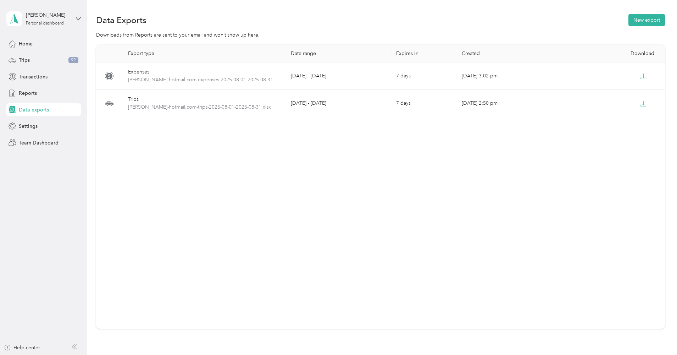
click at [261, 170] on div "Export type Date range Expires in Created Download Expenses [PERSON_NAME]-hotma…" at bounding box center [380, 187] width 569 height 284
click at [28, 78] on span "Transactions" at bounding box center [33, 76] width 29 height 7
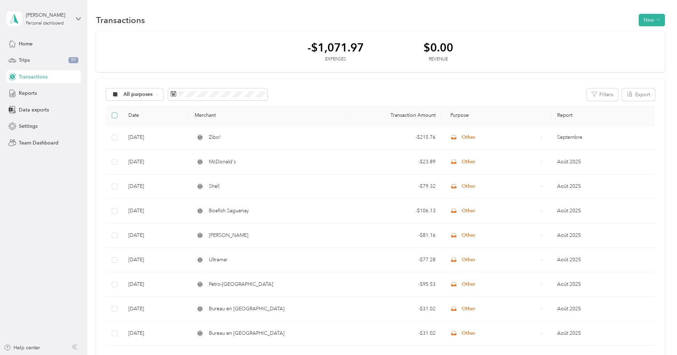
click at [117, 115] on span at bounding box center [115, 115] width 6 height 6
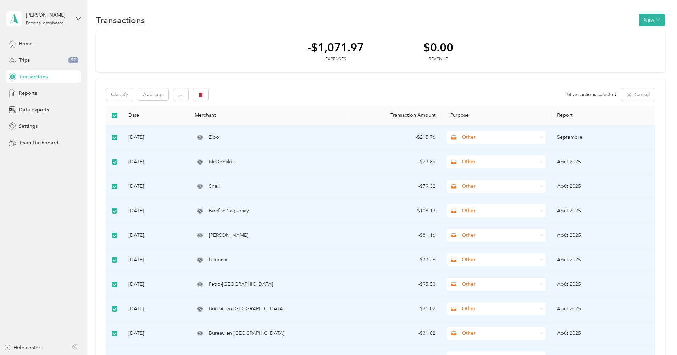
click at [117, 114] on span at bounding box center [115, 115] width 6 height 6
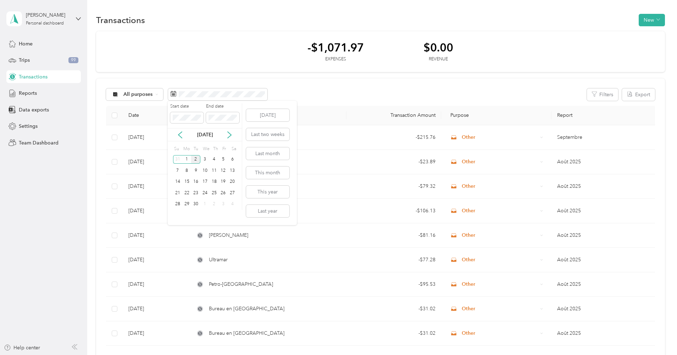
click at [180, 130] on div "[DATE]" at bounding box center [205, 134] width 74 height 13
click at [181, 133] on icon at bounding box center [180, 134] width 7 height 7
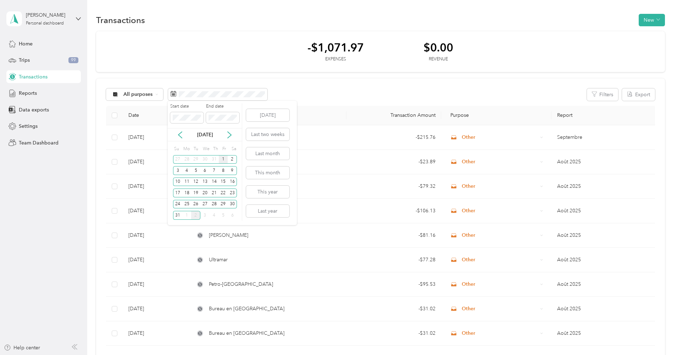
click at [222, 157] on div "1" at bounding box center [223, 159] width 9 height 9
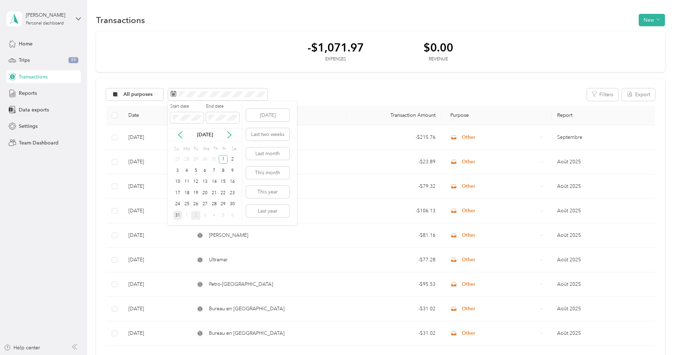
click at [177, 213] on div "31" at bounding box center [177, 215] width 9 height 9
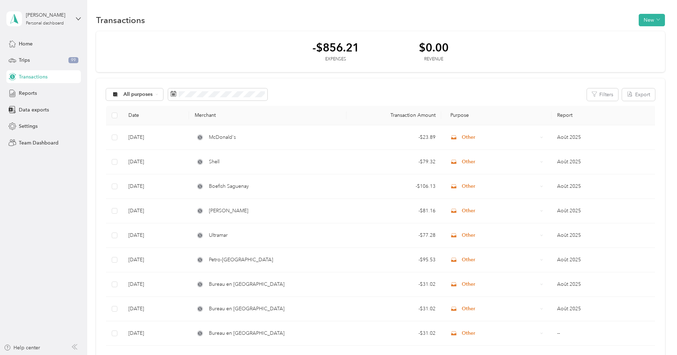
click at [117, 112] on label at bounding box center [115, 115] width 6 height 8
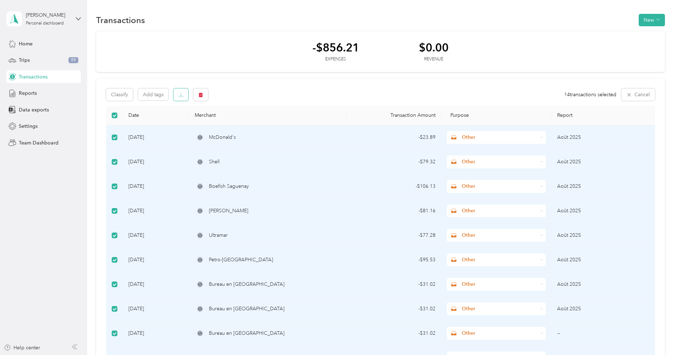
click at [178, 93] on button "button" at bounding box center [180, 94] width 15 height 12
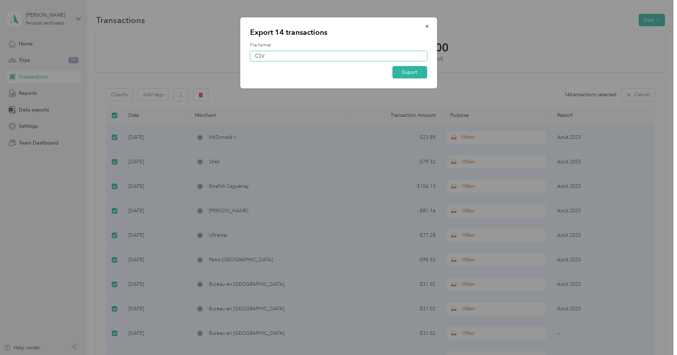
click at [359, 55] on div "CSV" at bounding box center [335, 56] width 161 height 5
click at [430, 26] on button "button" at bounding box center [426, 26] width 15 height 12
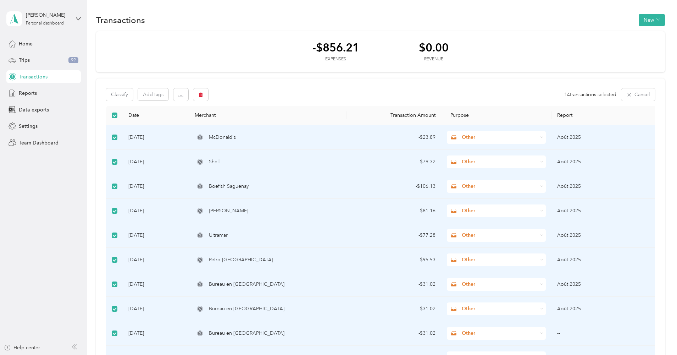
click at [264, 100] on div "Classify Add tags 14 transactions selected Cancel" at bounding box center [380, 94] width 549 height 12
drag, startPoint x: 532, startPoint y: 89, endPoint x: 542, endPoint y: 87, distance: 10.2
click at [533, 89] on div "Classify Add tags 14 transactions selected Cancel" at bounding box center [380, 94] width 549 height 12
click at [651, 91] on button "Cancel" at bounding box center [638, 94] width 34 height 12
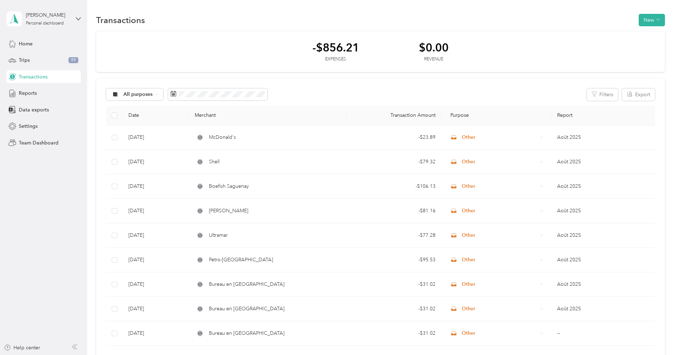
click at [662, 27] on div "Transactions New" at bounding box center [380, 19] width 569 height 15
click at [654, 27] on section "Transactions New -$856.21 Expenses $0.00 Revenue All purposes Filters Export Da…" at bounding box center [380, 254] width 569 height 484
click at [655, 22] on button "New" at bounding box center [652, 20] width 26 height 12
click at [652, 34] on span "Expense" at bounding box center [651, 33] width 19 height 7
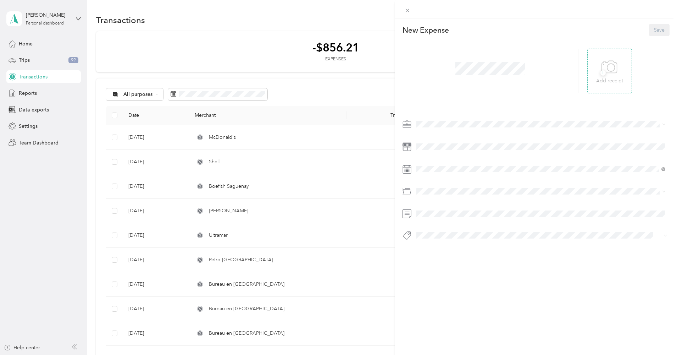
click at [608, 68] on icon at bounding box center [609, 66] width 16 height 19
click at [438, 74] on div at bounding box center [490, 71] width 176 height 45
click at [596, 74] on div at bounding box center [604, 71] width 35 height 45
click at [598, 71] on icon at bounding box center [599, 71] width 2 height 2
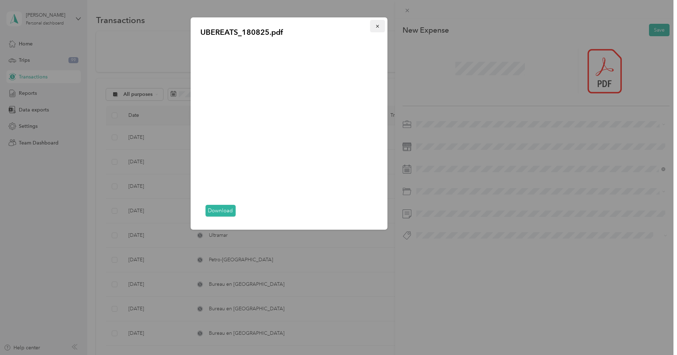
click at [377, 27] on icon "button" at bounding box center [377, 26] width 5 height 5
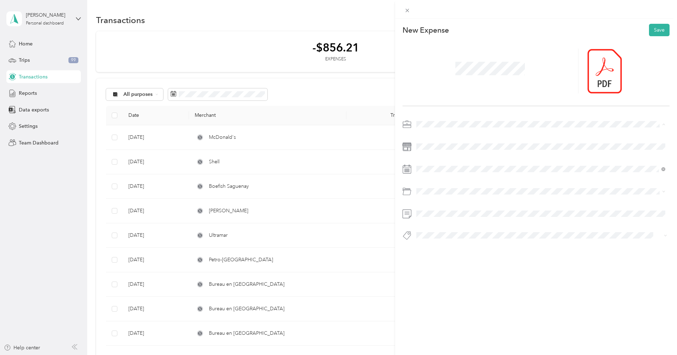
click at [435, 139] on li "Work" at bounding box center [541, 136] width 254 height 12
click at [434, 208] on icon at bounding box center [433, 208] width 7 height 7
click at [448, 268] on div "19" at bounding box center [449, 267] width 9 height 9
click at [437, 220] on span "Restaurant" at bounding box center [430, 220] width 23 height 6
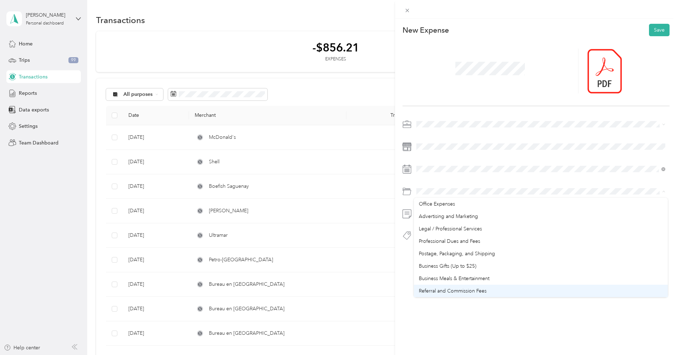
scroll to position [248, 0]
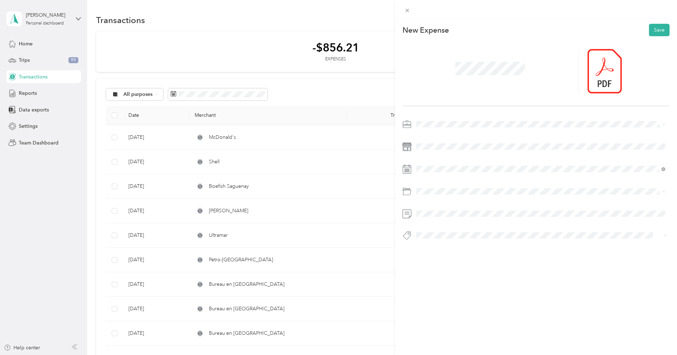
click at [443, 275] on div "Business Meals & Entertainment" at bounding box center [541, 273] width 244 height 7
click at [474, 251] on div "New Expense Save" at bounding box center [536, 144] width 282 height 251
click at [652, 31] on button "Save" at bounding box center [659, 30] width 21 height 12
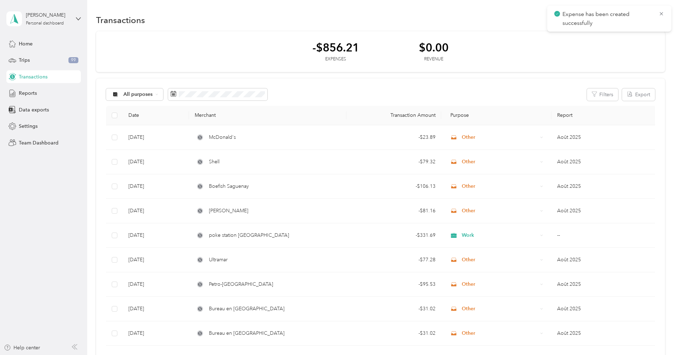
click at [664, 12] on div "Expense has been created successfully" at bounding box center [609, 19] width 124 height 26
click at [662, 13] on icon at bounding box center [661, 14] width 6 height 6
click at [658, 19] on icon "button" at bounding box center [658, 20] width 4 height 4
click at [651, 34] on span "Expense" at bounding box center [651, 33] width 19 height 7
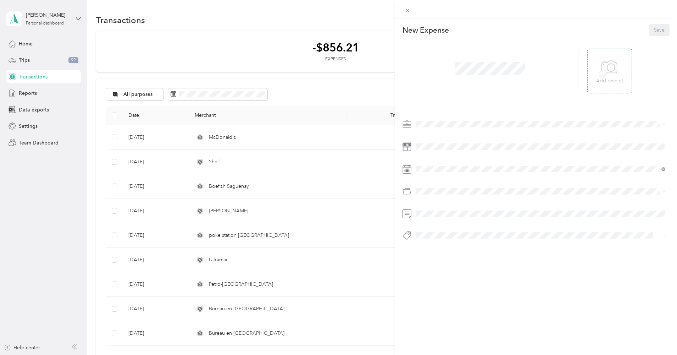
click at [603, 66] on icon at bounding box center [609, 66] width 16 height 19
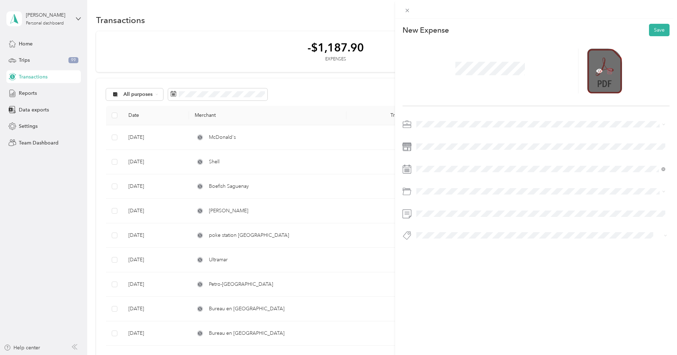
click at [610, 72] on icon at bounding box center [609, 71] width 5 height 6
click at [600, 76] on span "+" at bounding box center [602, 72] width 5 height 5
click at [596, 71] on icon at bounding box center [599, 71] width 6 height 4
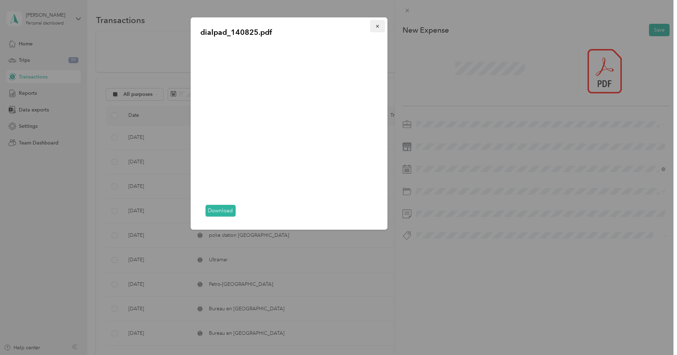
click at [379, 27] on icon "button" at bounding box center [377, 26] width 5 height 5
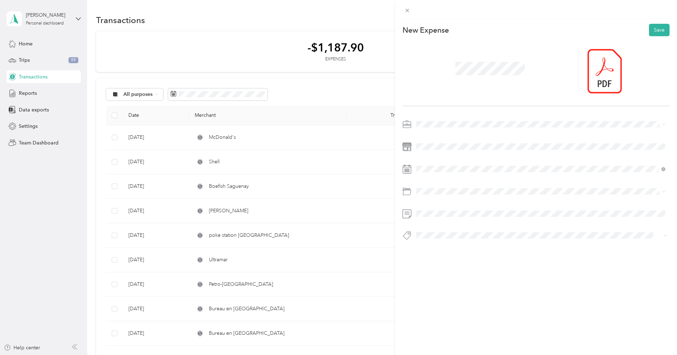
click at [439, 136] on div "Work" at bounding box center [541, 136] width 244 height 7
click at [435, 211] on icon at bounding box center [433, 208] width 7 height 7
click at [467, 257] on div "14" at bounding box center [467, 255] width 9 height 9
click at [483, 200] on div at bounding box center [535, 193] width 267 height 16
click at [483, 196] on span at bounding box center [542, 190] width 256 height 11
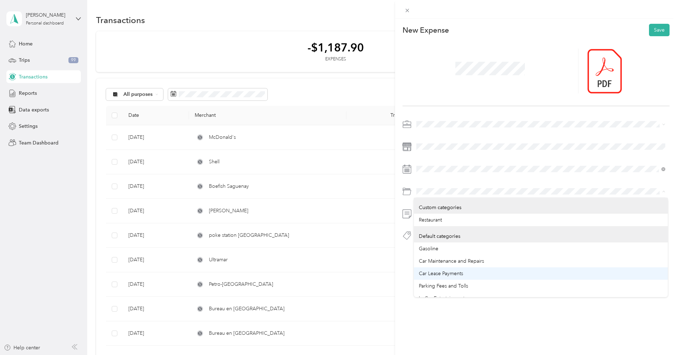
scroll to position [180, 0]
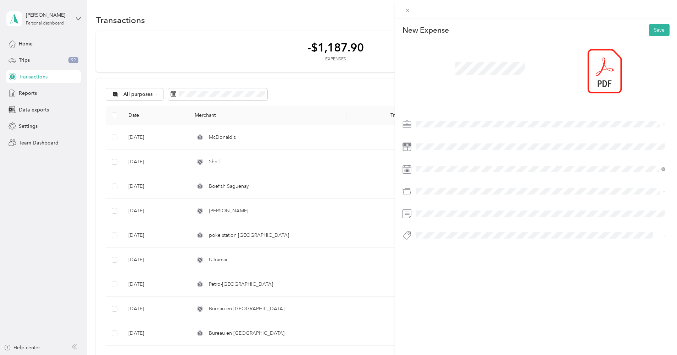
click at [450, 217] on div "Software" at bounding box center [541, 216] width 244 height 7
click at [433, 209] on span at bounding box center [542, 213] width 256 height 11
click at [656, 30] on button "Save" at bounding box center [659, 30] width 21 height 12
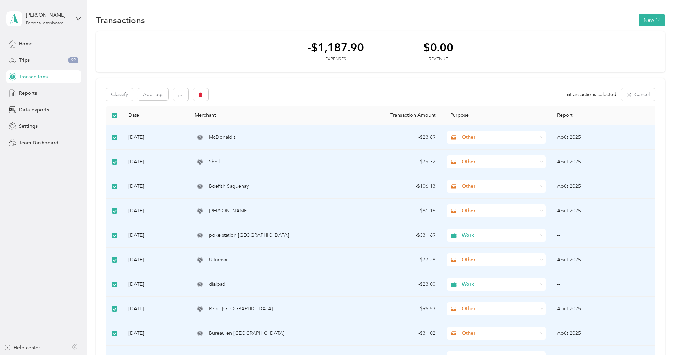
click at [117, 135] on span at bounding box center [115, 137] width 6 height 6
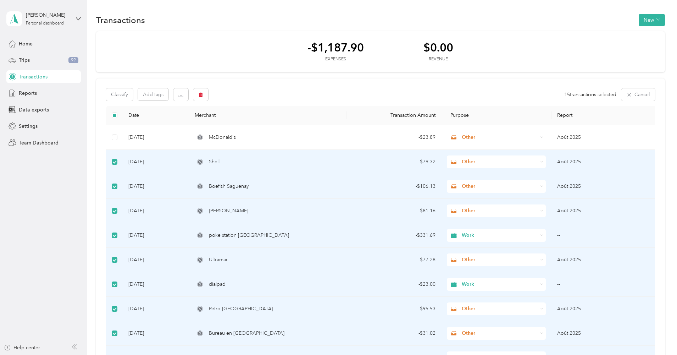
click at [111, 117] on th at bounding box center [114, 115] width 17 height 19
click at [113, 117] on span at bounding box center [115, 115] width 6 height 6
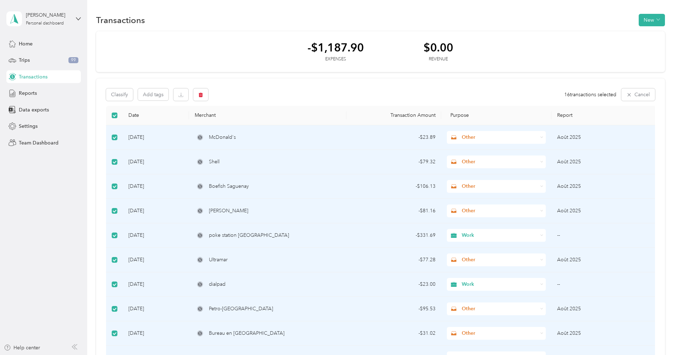
click at [114, 116] on span at bounding box center [115, 115] width 6 height 6
click at [185, 93] on button "button" at bounding box center [180, 94] width 15 height 12
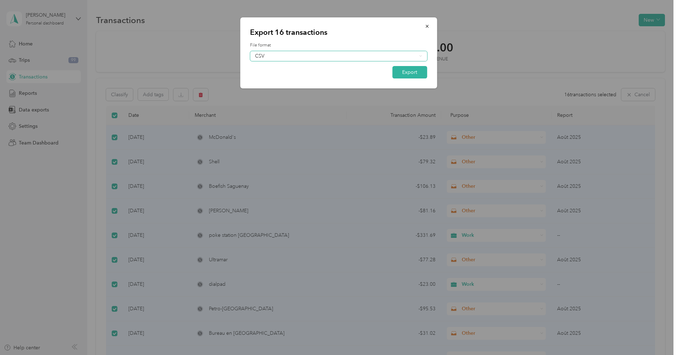
click at [326, 60] on div "CSV" at bounding box center [338, 56] width 177 height 10
click at [310, 89] on div "PDF" at bounding box center [338, 92] width 167 height 7
click at [408, 71] on button "Export" at bounding box center [409, 72] width 35 height 12
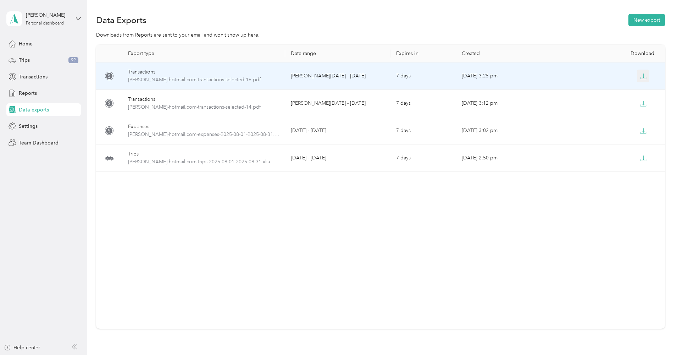
click at [643, 79] on button "button" at bounding box center [643, 75] width 13 height 13
drag, startPoint x: 497, startPoint y: 83, endPoint x: 608, endPoint y: -28, distance: 156.9
click at [608, 0] on html "[PERSON_NAME] Personal dashboard Home Trips 99 Transactions Reports Data export…" at bounding box center [336, 177] width 673 height 355
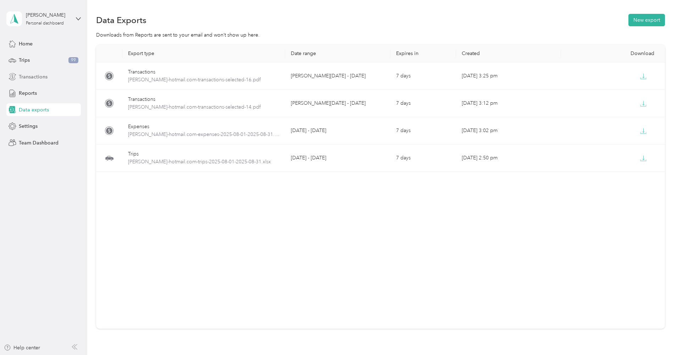
click at [36, 82] on div "Transactions" at bounding box center [43, 76] width 74 height 13
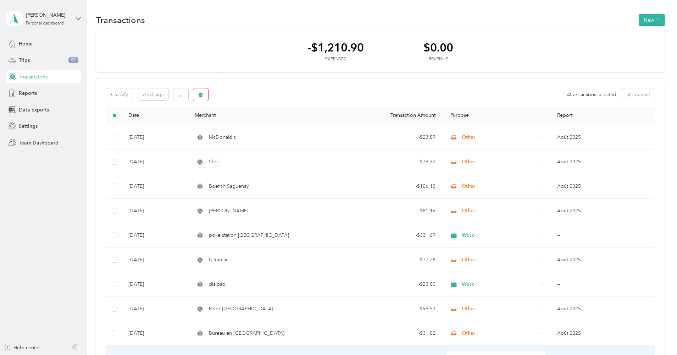
click at [201, 92] on icon "button" at bounding box center [200, 94] width 5 height 5
click at [260, 122] on button "Yes" at bounding box center [262, 123] width 14 height 11
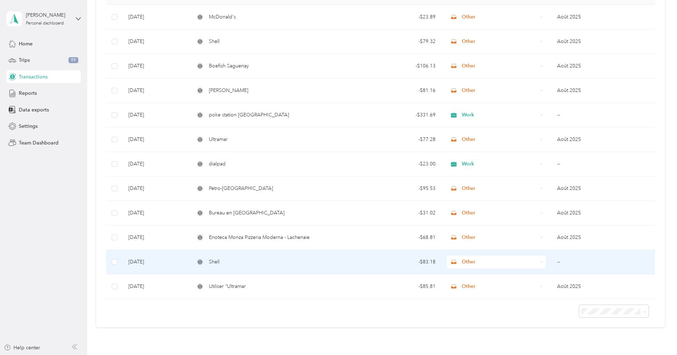
scroll to position [125, 0]
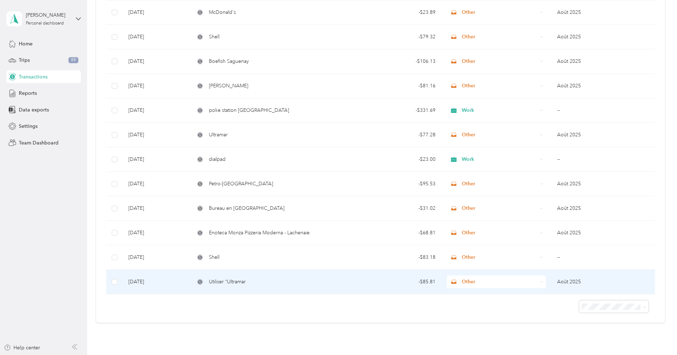
click at [140, 281] on td "[DATE]" at bounding box center [156, 281] width 66 height 24
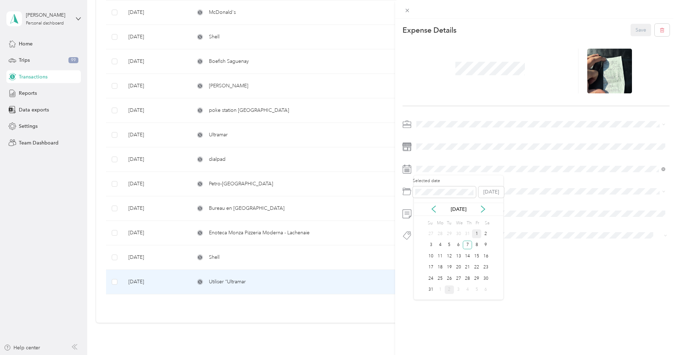
click at [478, 232] on div "1" at bounding box center [476, 233] width 9 height 9
click at [216, 258] on div "This expense cannot be edited because it is either under review, approved, or p…" at bounding box center [338, 177] width 677 height 355
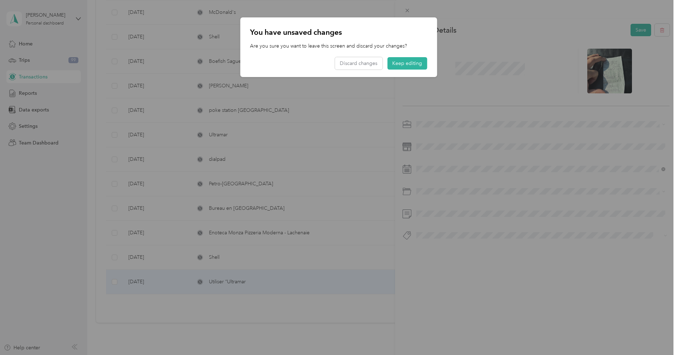
click at [471, 176] on div at bounding box center [338, 177] width 677 height 355
click at [398, 64] on button "Keep editing" at bounding box center [407, 63] width 40 height 12
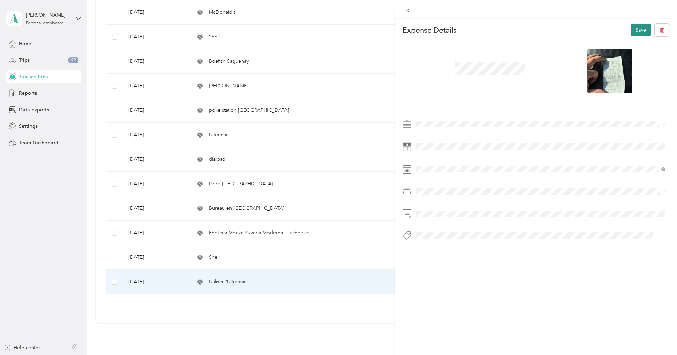
click at [641, 30] on button "Save" at bounding box center [640, 30] width 21 height 12
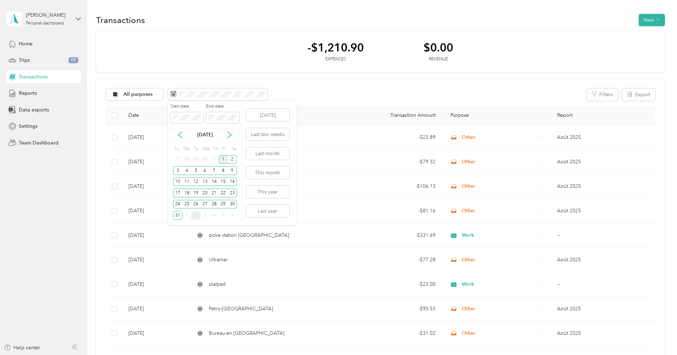
click at [222, 158] on div "1" at bounding box center [223, 159] width 9 height 9
click at [177, 217] on div "31" at bounding box center [177, 215] width 9 height 9
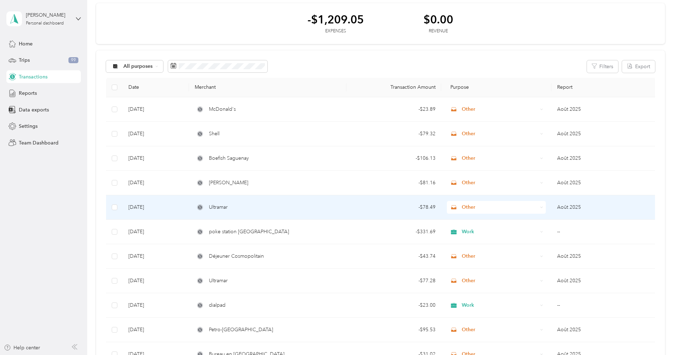
scroll to position [53, 0]
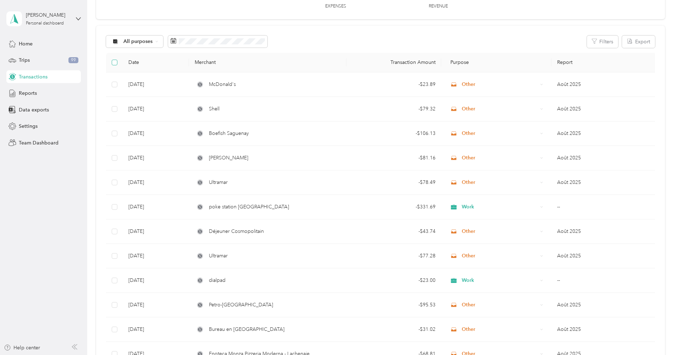
click at [116, 60] on span at bounding box center [115, 63] width 6 height 6
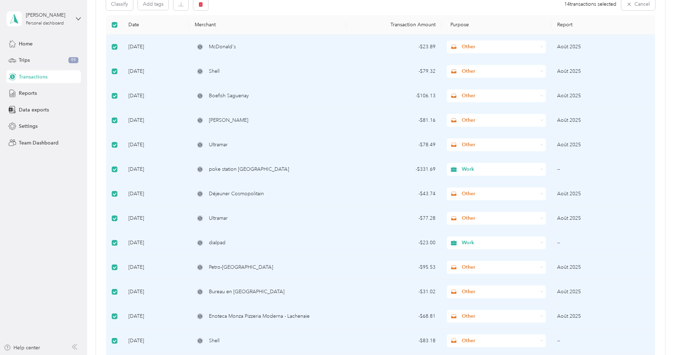
scroll to position [0, 0]
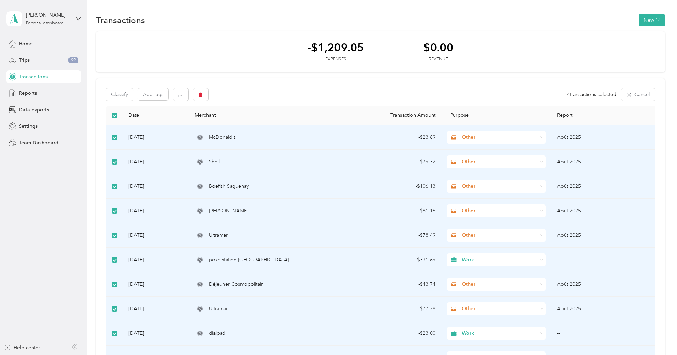
click at [256, 90] on div "Classify Add tags 14 transactions selected Cancel" at bounding box center [380, 94] width 549 height 12
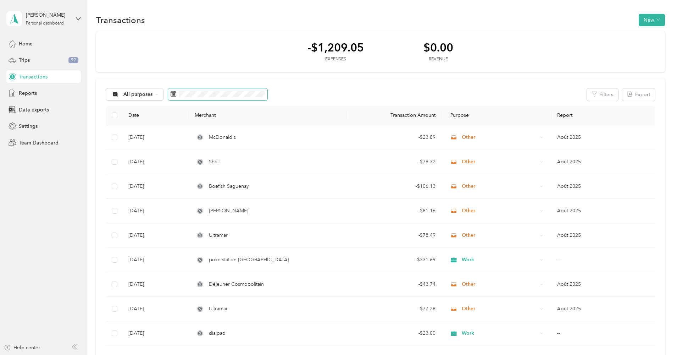
click at [215, 90] on span at bounding box center [217, 94] width 99 height 12
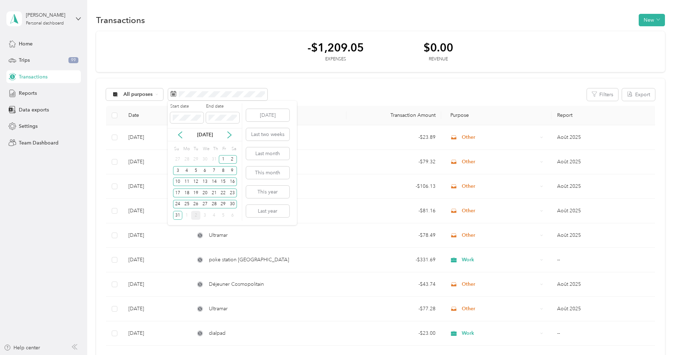
click at [195, 215] on div "2" at bounding box center [195, 215] width 9 height 9
click at [258, 114] on button "[DATE]" at bounding box center [267, 115] width 43 height 12
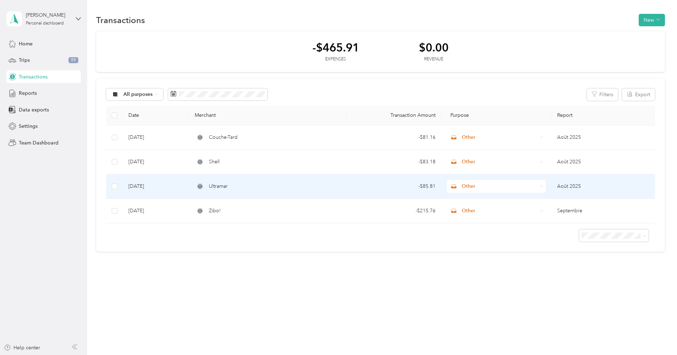
click at [147, 183] on td "[DATE]" at bounding box center [156, 186] width 66 height 24
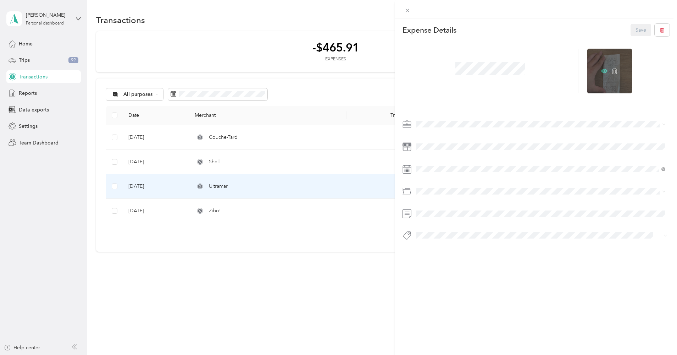
click at [599, 72] on div at bounding box center [609, 71] width 45 height 45
click at [603, 69] on icon at bounding box center [604, 71] width 6 height 4
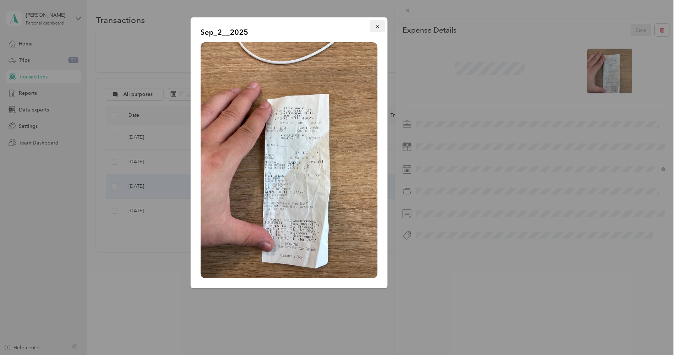
click at [377, 26] on icon "button" at bounding box center [377, 26] width 5 height 5
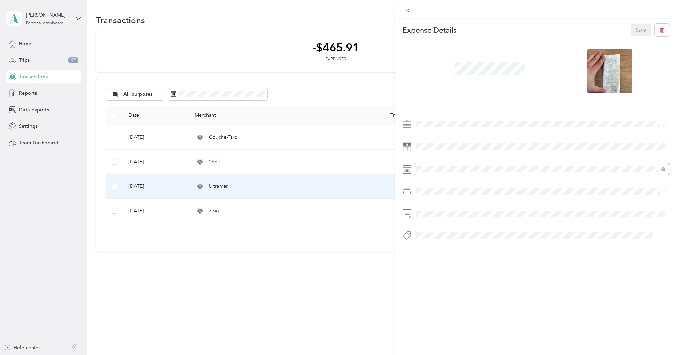
click at [425, 172] on span at bounding box center [542, 168] width 256 height 11
click at [435, 209] on icon at bounding box center [433, 208] width 7 height 7
click at [474, 234] on div "1" at bounding box center [476, 233] width 9 height 9
click at [640, 32] on button "Save" at bounding box center [640, 30] width 21 height 12
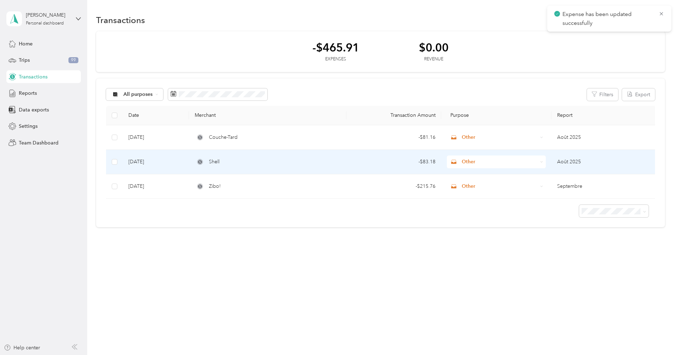
click at [145, 163] on td "[DATE]" at bounding box center [156, 162] width 66 height 24
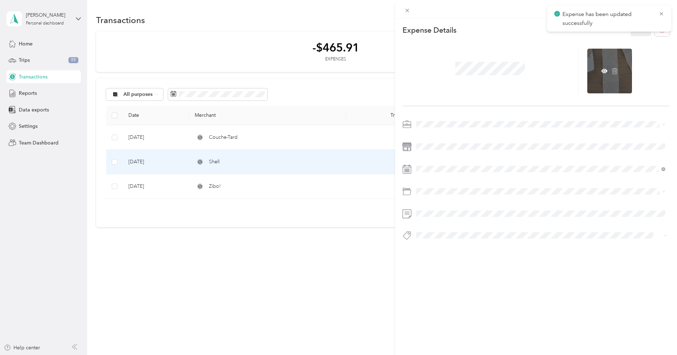
click at [607, 71] on div at bounding box center [609, 71] width 45 height 45
click at [603, 70] on icon at bounding box center [604, 71] width 2 height 2
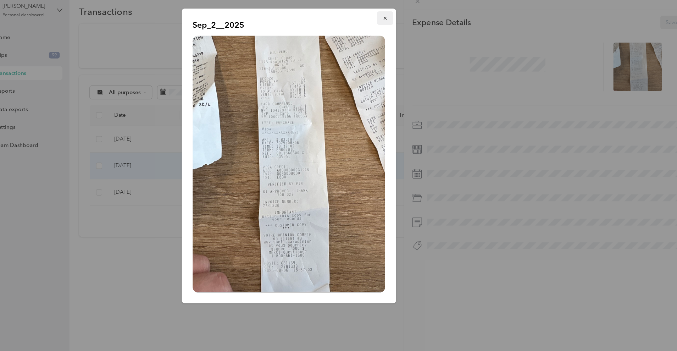
click at [370, 20] on button "button" at bounding box center [377, 26] width 15 height 12
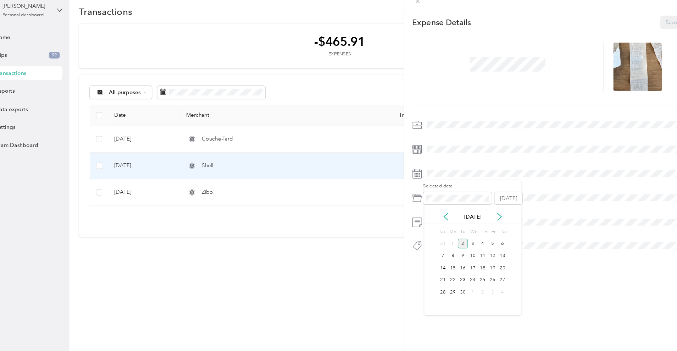
click at [413, 202] on div "[DATE]" at bounding box center [457, 208] width 89 height 13
click at [430, 205] on icon at bounding box center [433, 208] width 7 height 7
click at [453, 240] on div "6" at bounding box center [457, 244] width 9 height 9
click at [630, 24] on button "Save" at bounding box center [640, 30] width 21 height 12
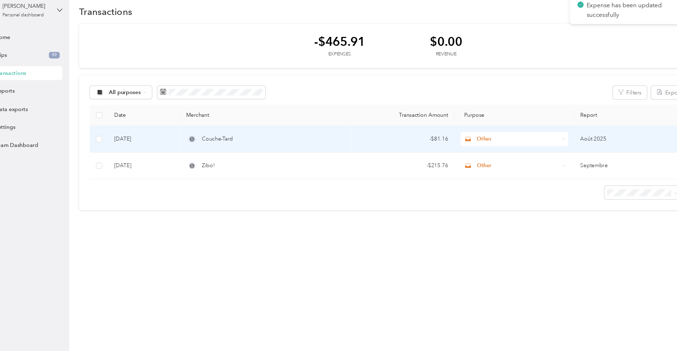
click at [123, 126] on td "[DATE]" at bounding box center [156, 137] width 66 height 24
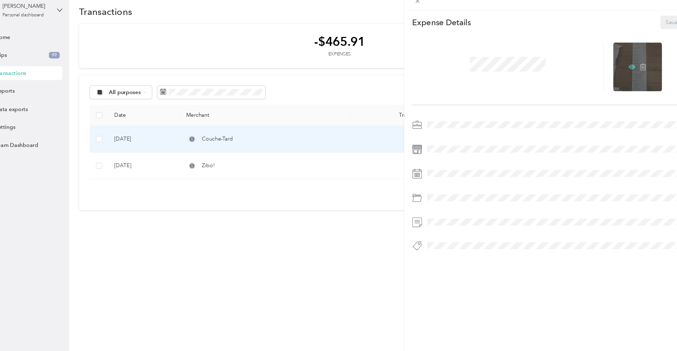
click at [603, 70] on icon at bounding box center [604, 71] width 2 height 2
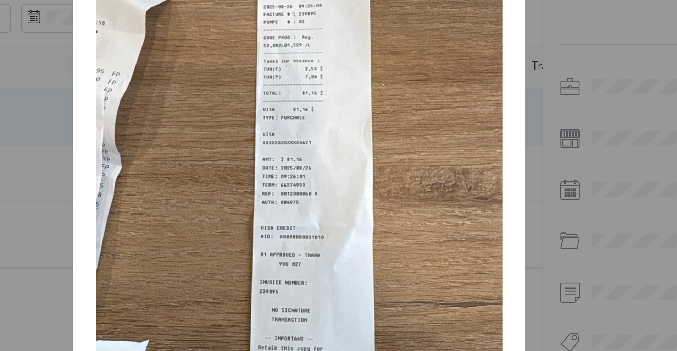
click at [339, 88] on div "Sep_2__2025" at bounding box center [437, 153] width 197 height 273
click at [339, 60] on div "Sep_2__2025" at bounding box center [437, 153] width 197 height 273
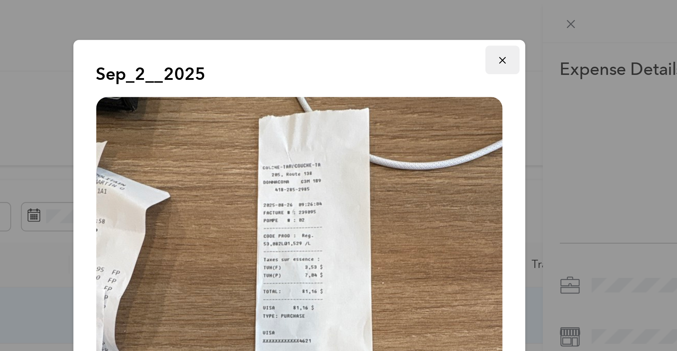
click at [375, 25] on icon "button" at bounding box center [377, 26] width 5 height 5
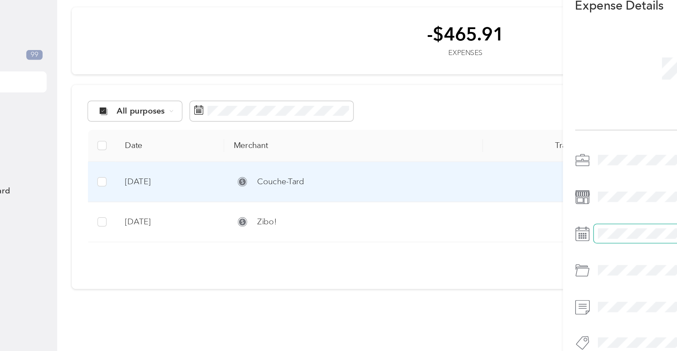
click at [414, 163] on span at bounding box center [542, 168] width 256 height 11
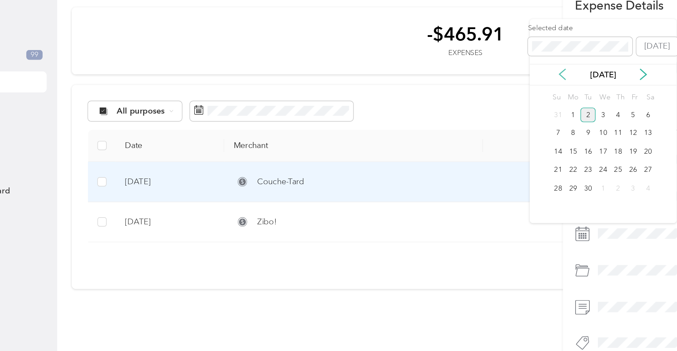
click at [391, 68] on icon at bounding box center [394, 71] width 7 height 7
click at [406, 137] on div "26" at bounding box center [410, 141] width 9 height 9
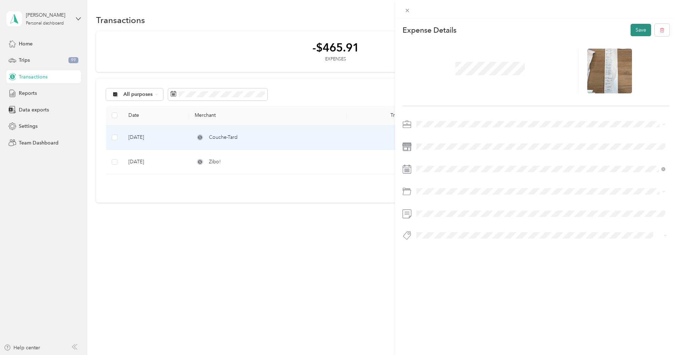
click at [638, 27] on button "Save" at bounding box center [640, 30] width 21 height 12
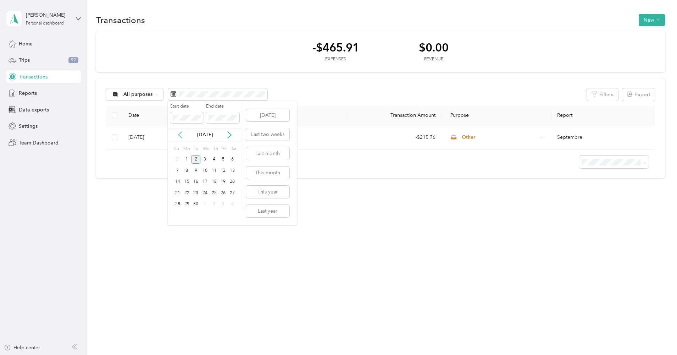
click at [180, 134] on icon at bounding box center [180, 134] width 7 height 7
click at [224, 158] on div "1" at bounding box center [223, 159] width 9 height 9
click at [259, 149] on button "Last month" at bounding box center [267, 153] width 43 height 12
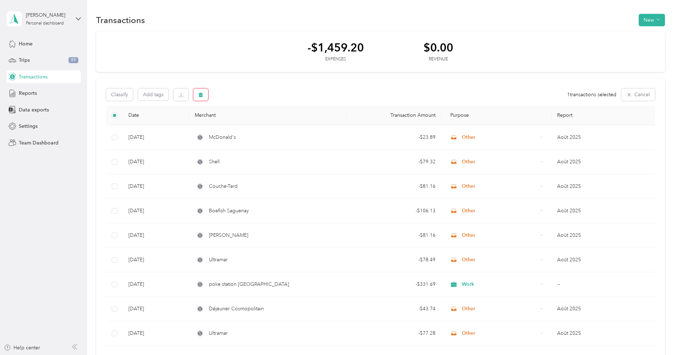
click at [204, 94] on button "button" at bounding box center [200, 94] width 15 height 12
click at [263, 121] on button "Yes" at bounding box center [262, 123] width 14 height 11
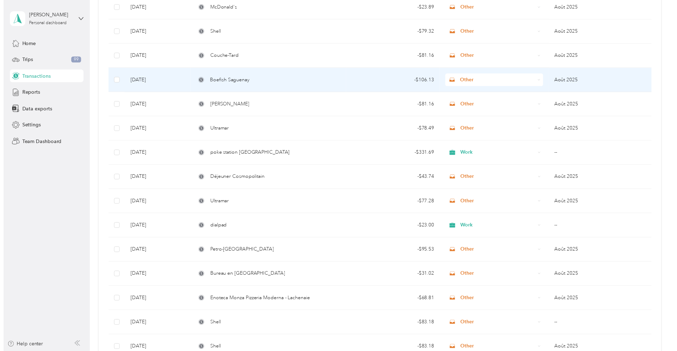
scroll to position [121, 0]
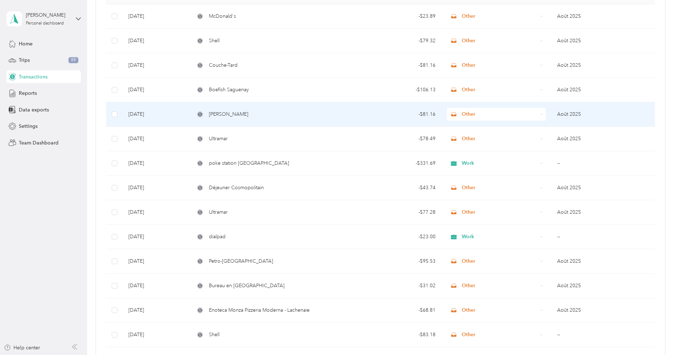
click at [149, 116] on td "[DATE]" at bounding box center [156, 114] width 66 height 24
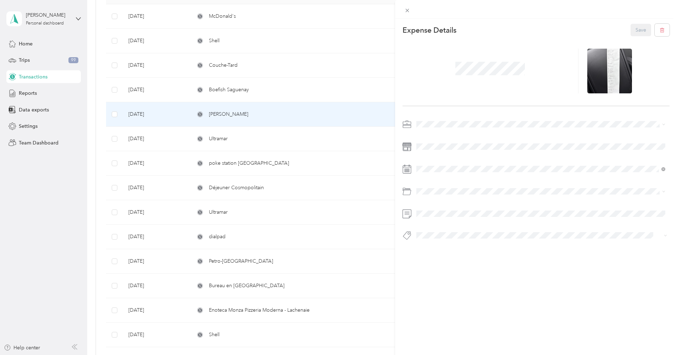
click at [136, 63] on div "This expense cannot be edited because it is either under review, approved, or p…" at bounding box center [338, 177] width 677 height 355
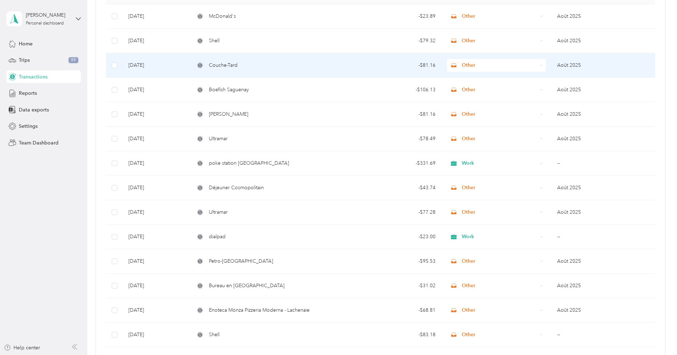
click at [160, 62] on td "[DATE]" at bounding box center [156, 65] width 66 height 24
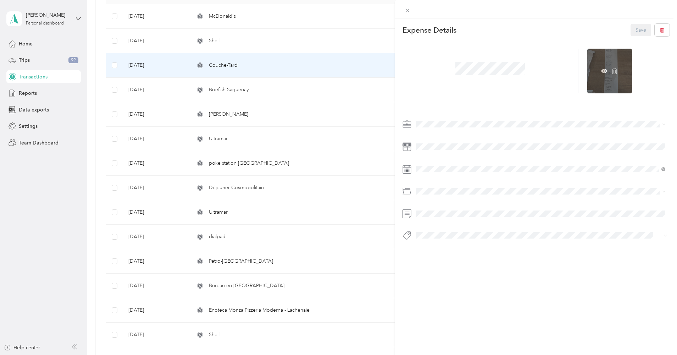
click at [599, 89] on div at bounding box center [609, 71] width 45 height 45
click at [602, 73] on icon at bounding box center [604, 71] width 6 height 6
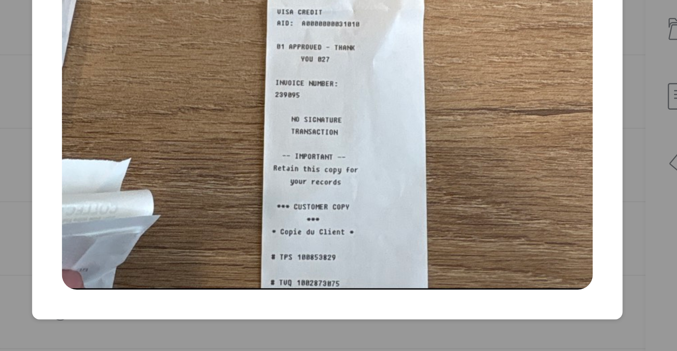
click at [200, 75] on div "Sep_2__2025" at bounding box center [288, 152] width 197 height 271
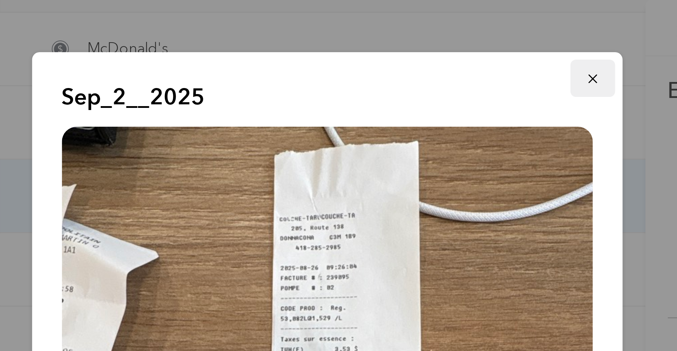
click at [375, 27] on icon "button" at bounding box center [377, 26] width 5 height 5
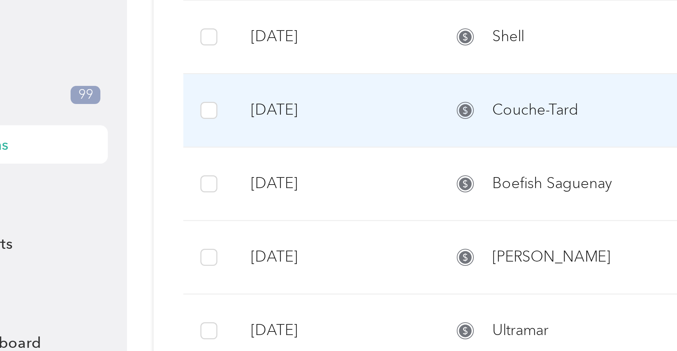
drag, startPoint x: 142, startPoint y: 88, endPoint x: 174, endPoint y: 87, distance: 32.3
click at [143, 88] on div "This expense cannot be edited because it is either under review, approved, or p…" at bounding box center [338, 175] width 677 height 351
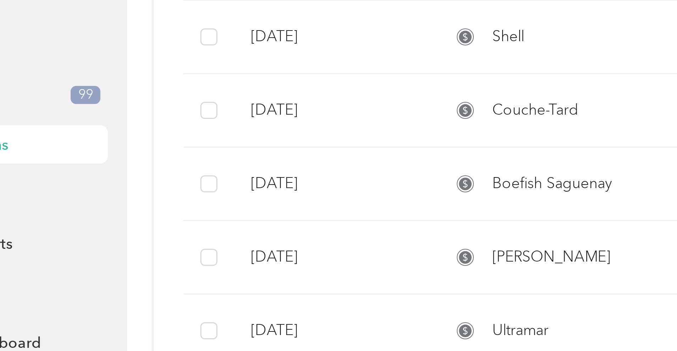
drag, startPoint x: 191, startPoint y: 87, endPoint x: 178, endPoint y: 85, distance: 13.2
click at [191, 87] on div at bounding box center [338, 175] width 677 height 351
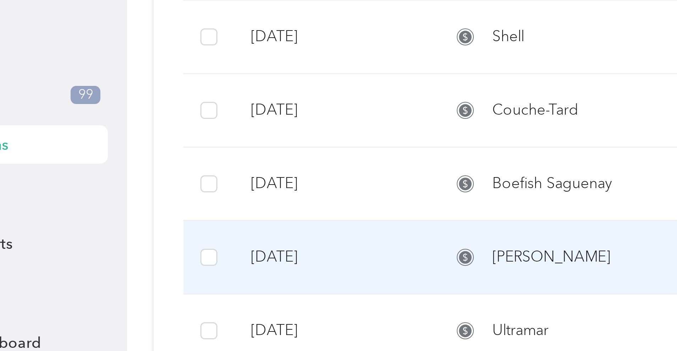
click at [209, 110] on span "[PERSON_NAME]" at bounding box center [228, 114] width 39 height 8
click at [171, 85] on div "This expense cannot be edited because it is either under review, approved, or p…" at bounding box center [338, 175] width 677 height 351
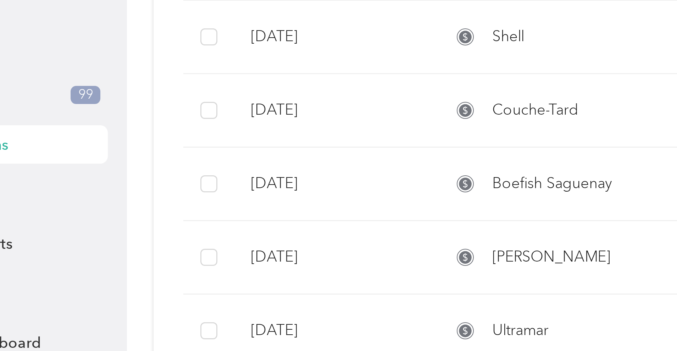
click at [123, 102] on td "[DATE]" at bounding box center [156, 114] width 66 height 24
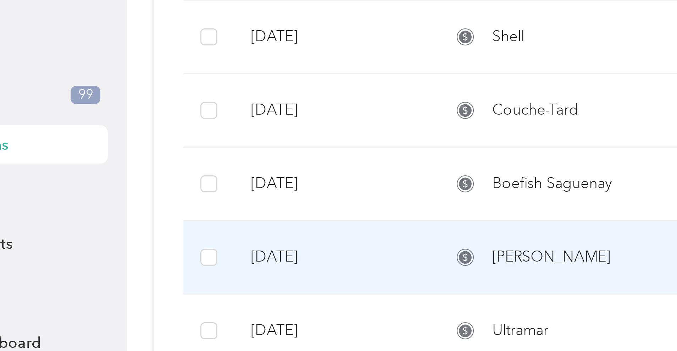
click at [169, 85] on div "This expense cannot be edited because it is either under review, approved, or p…" at bounding box center [338, 175] width 677 height 351
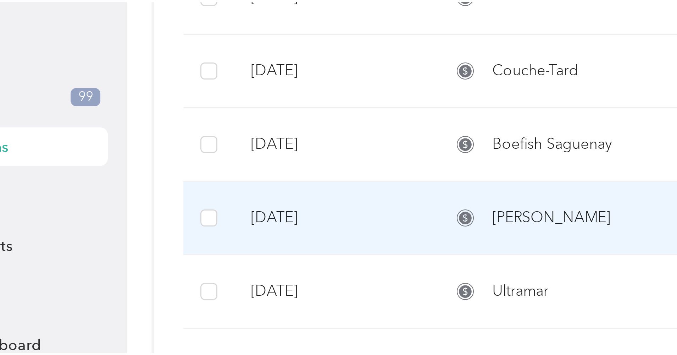
scroll to position [139, 0]
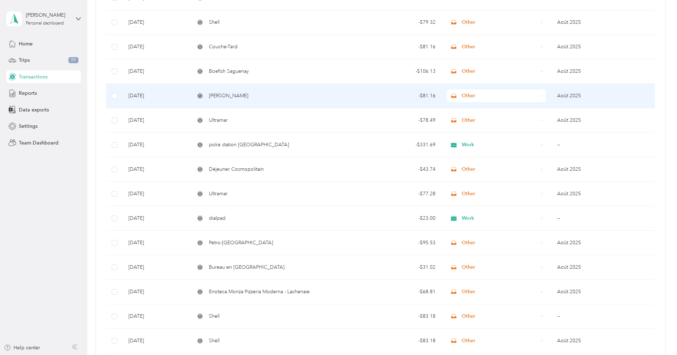
click at [222, 97] on div "[PERSON_NAME]" at bounding box center [268, 96] width 146 height 8
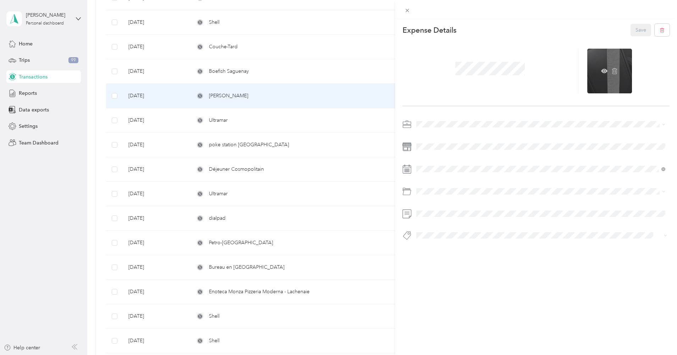
click at [614, 67] on div at bounding box center [609, 71] width 45 height 45
click at [602, 70] on icon at bounding box center [604, 71] width 6 height 4
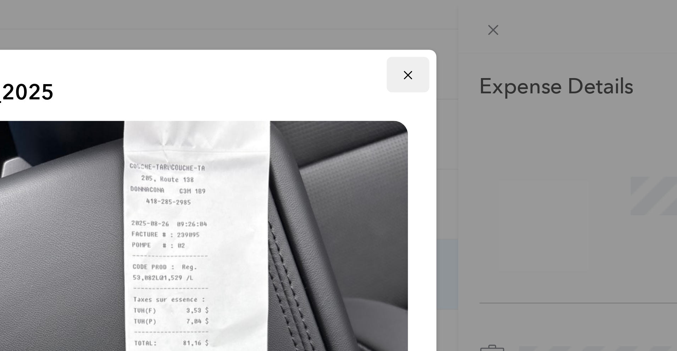
click at [375, 26] on icon "button" at bounding box center [377, 26] width 5 height 5
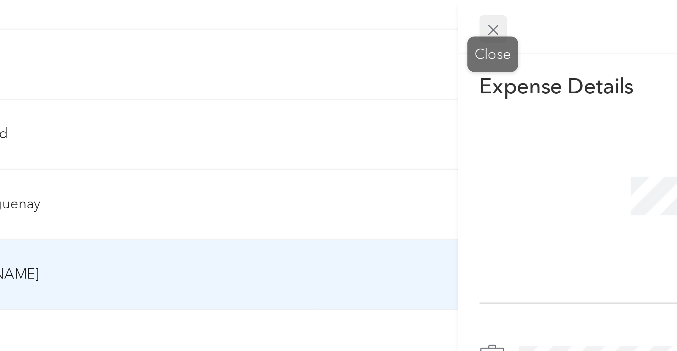
click at [405, 9] on icon at bounding box center [407, 11] width 4 height 4
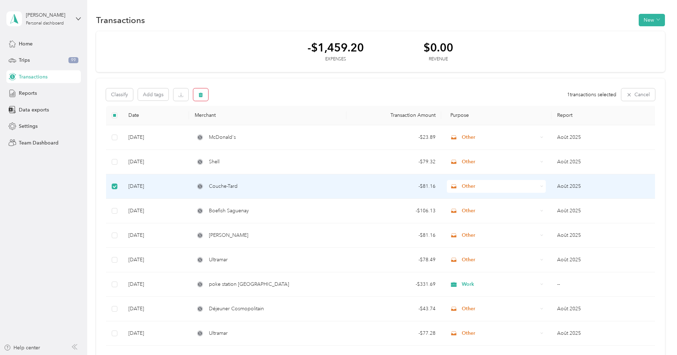
click at [204, 97] on button "button" at bounding box center [200, 94] width 15 height 12
click at [261, 122] on button "Yes" at bounding box center [262, 123] width 14 height 11
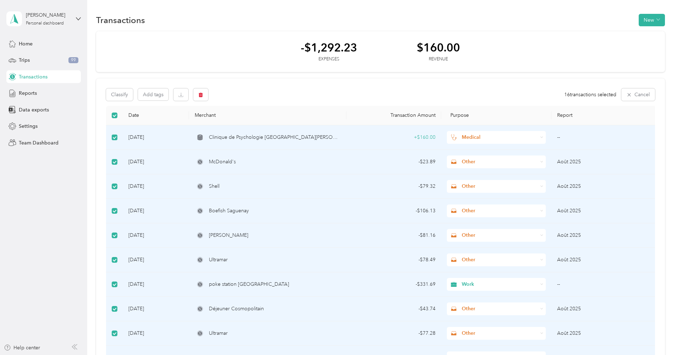
click at [113, 139] on span at bounding box center [115, 137] width 6 height 6
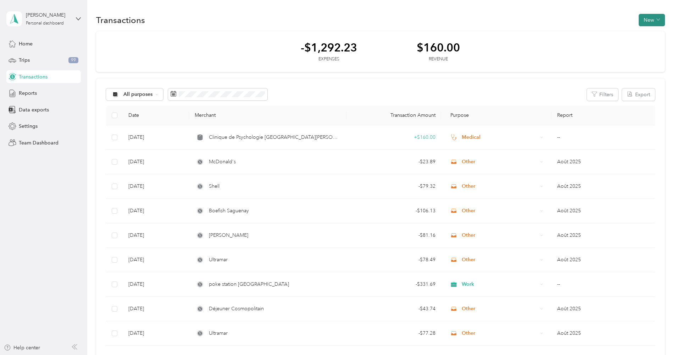
click at [663, 22] on button "New" at bounding box center [652, 20] width 26 height 12
click at [645, 35] on span "Expense" at bounding box center [651, 33] width 19 height 7
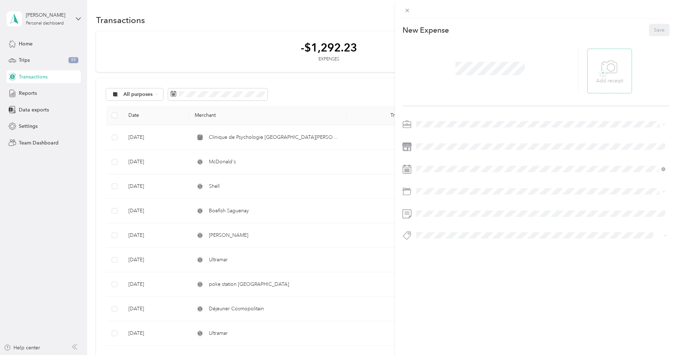
click at [624, 68] on div "+ Add receipt" at bounding box center [609, 71] width 45 height 45
click at [600, 74] on span "+" at bounding box center [602, 72] width 5 height 5
click at [593, 72] on div at bounding box center [604, 71] width 35 height 45
click at [599, 71] on icon at bounding box center [599, 71] width 2 height 2
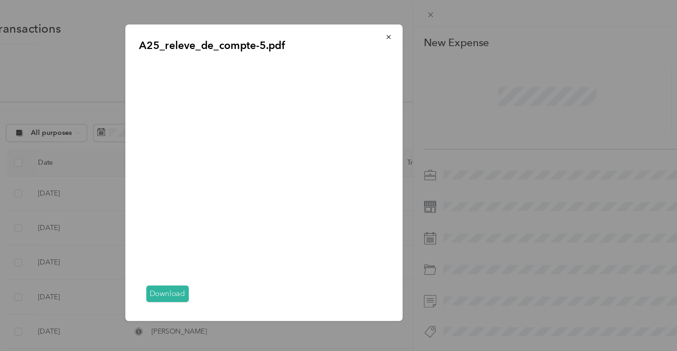
click at [339, 82] on div "A25_releve_de_compte-5.pdf Download" at bounding box center [437, 123] width 197 height 212
click at [376, 26] on icon "button" at bounding box center [377, 26] width 3 height 3
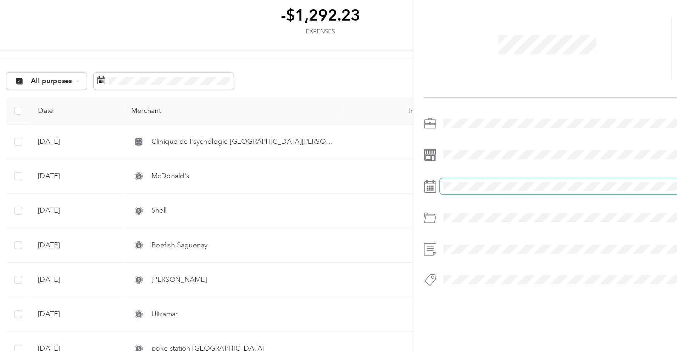
click at [414, 163] on span at bounding box center [542, 168] width 256 height 11
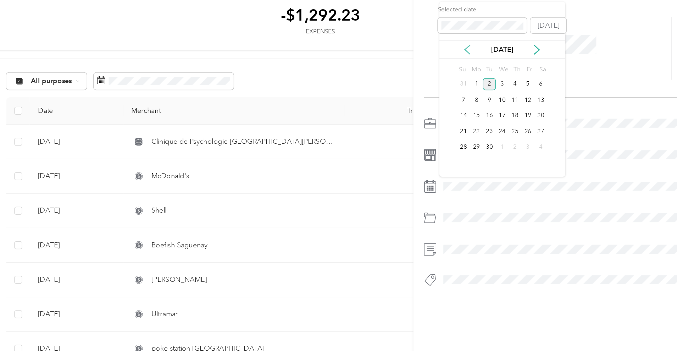
click at [430, 68] on icon at bounding box center [433, 71] width 7 height 7
click at [479, 68] on icon at bounding box center [482, 71] width 7 height 7
click at [435, 126] on div "18" at bounding box center [439, 130] width 9 height 9
drag, startPoint x: 280, startPoint y: 106, endPoint x: 282, endPoint y: 101, distance: 4.8
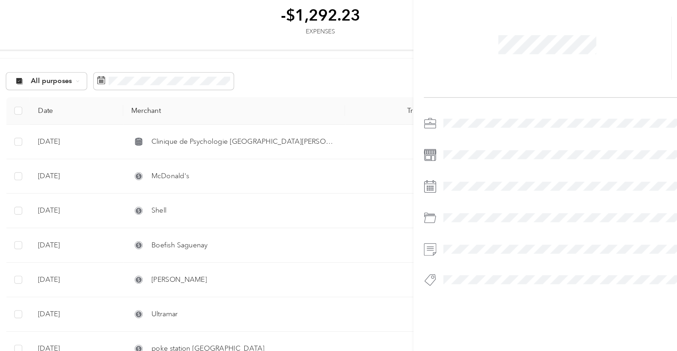
click at [286, 100] on div "This expense cannot be edited because it is either under review, approved, or p…" at bounding box center [338, 175] width 677 height 351
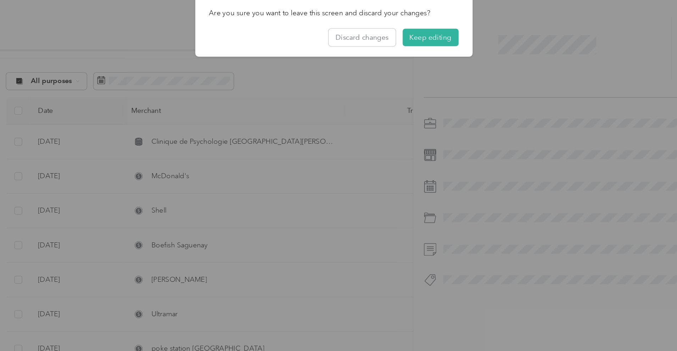
click at [331, 86] on div at bounding box center [338, 175] width 677 height 351
click at [387, 57] on button "Keep editing" at bounding box center [407, 63] width 40 height 12
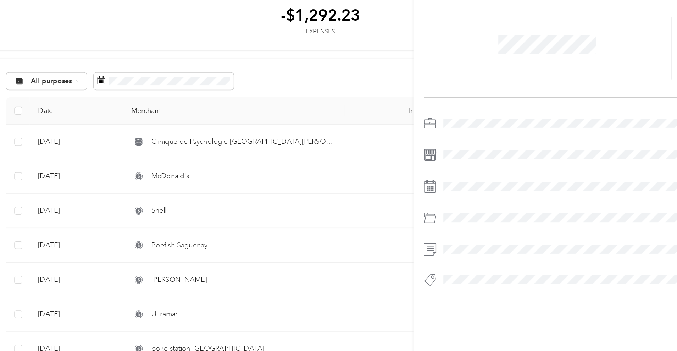
click at [414, 118] on span at bounding box center [542, 123] width 256 height 11
click at [328, 130] on li "Work" at bounding box center [455, 136] width 254 height 12
click at [414, 141] on span at bounding box center [542, 146] width 256 height 11
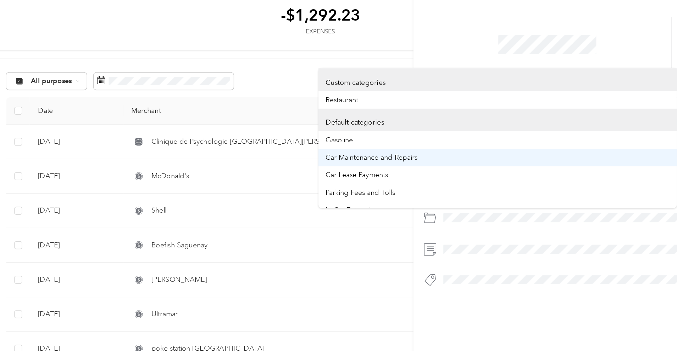
scroll to position [14, 0]
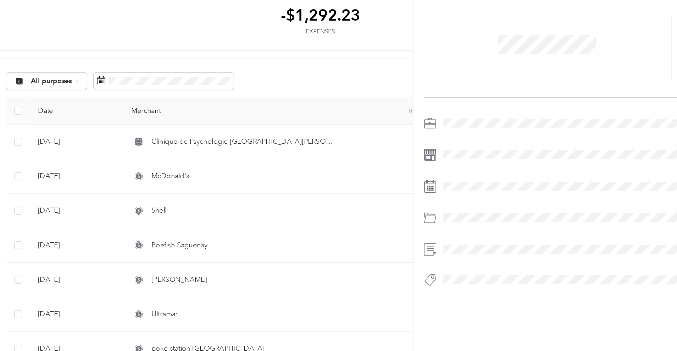
click at [333, 156] on span "Parking Fees and Tolls" at bounding box center [357, 159] width 49 height 6
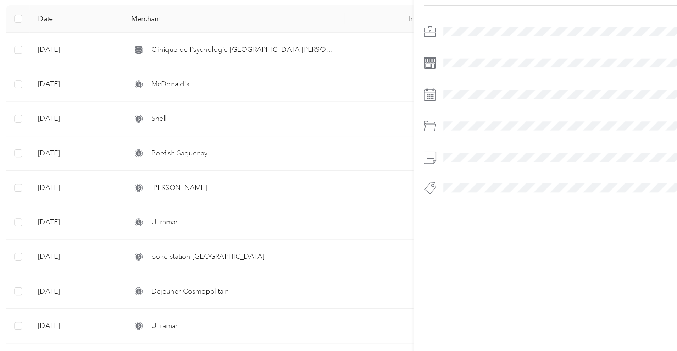
click at [398, 188] on div "This expense cannot be edited because it is either under review, approved, or p…" at bounding box center [536, 194] width 282 height 351
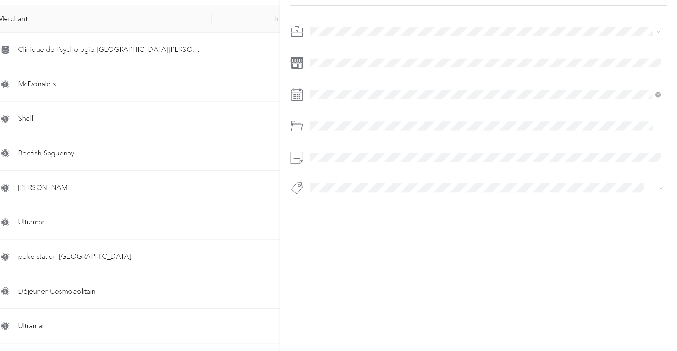
scroll to position [0, 0]
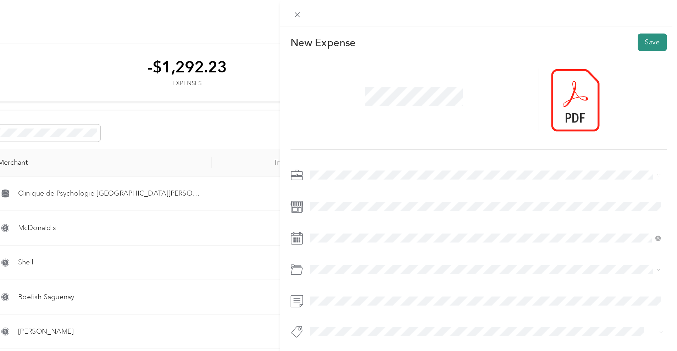
click at [649, 28] on button "Save" at bounding box center [659, 30] width 21 height 12
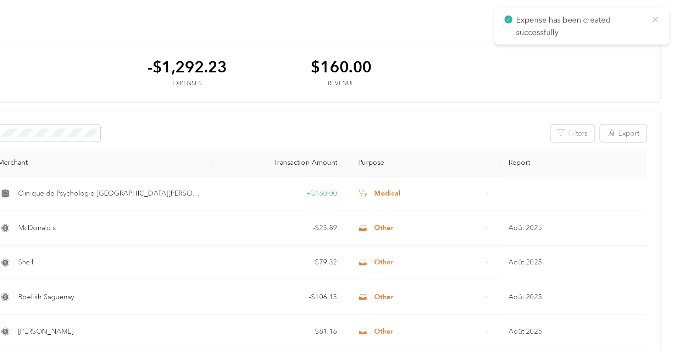
click at [658, 14] on icon at bounding box center [661, 14] width 6 height 6
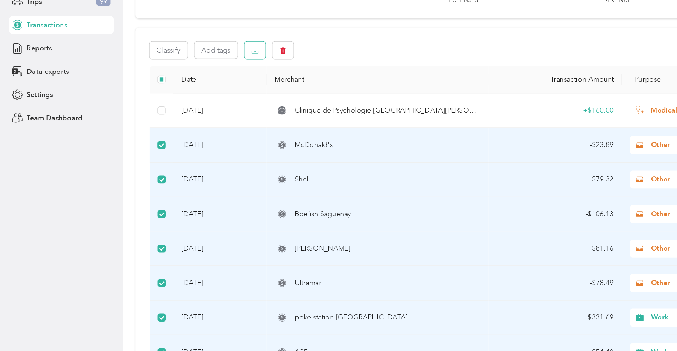
click at [179, 95] on icon "button" at bounding box center [181, 95] width 5 height 1
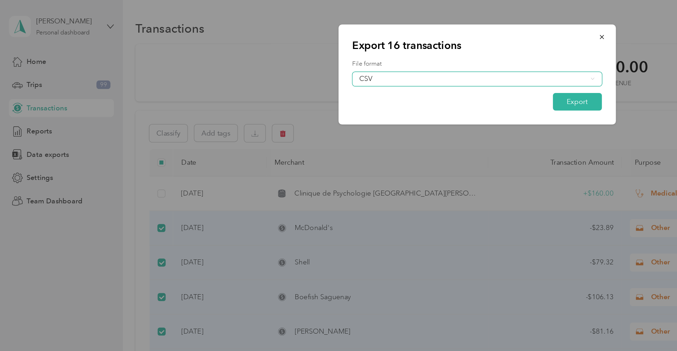
click at [404, 54] on div "CSV" at bounding box center [335, 56] width 161 height 5
click at [372, 90] on div "PDF" at bounding box center [338, 91] width 167 height 7
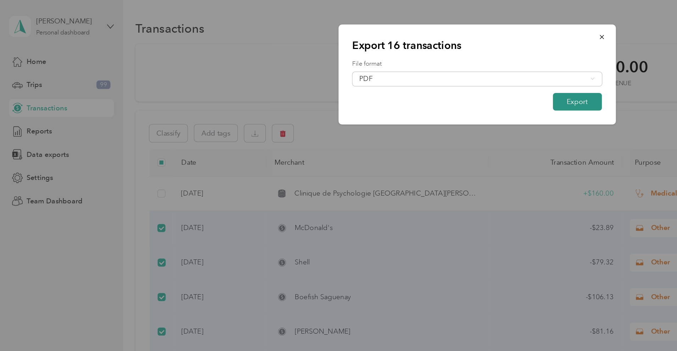
click at [410, 73] on button "Export" at bounding box center [409, 72] width 35 height 12
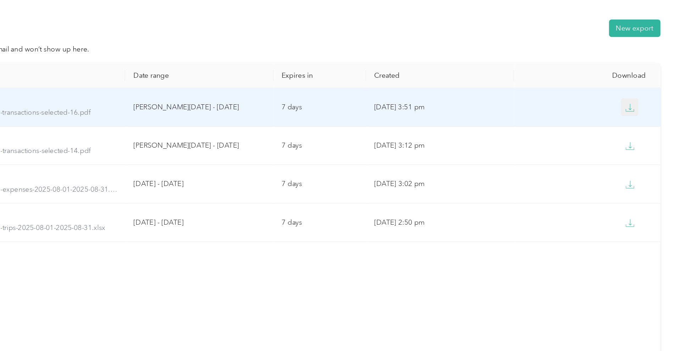
click at [637, 75] on button "button" at bounding box center [643, 75] width 13 height 13
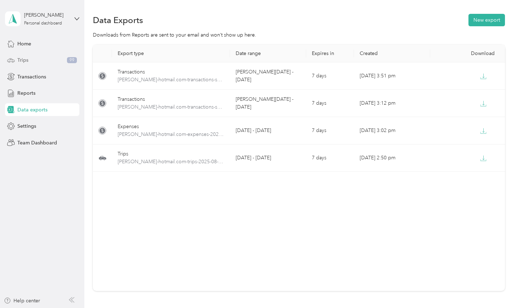
click at [25, 60] on span "Trips" at bounding box center [22, 59] width 11 height 7
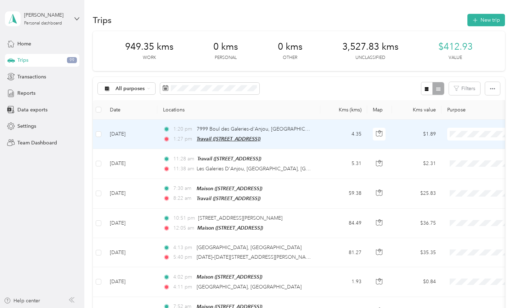
click at [250, 138] on span "Travail ([STREET_ADDRESS])" at bounding box center [229, 139] width 64 height 6
click at [218, 118] on button "Edit Place" at bounding box center [218, 120] width 40 height 12
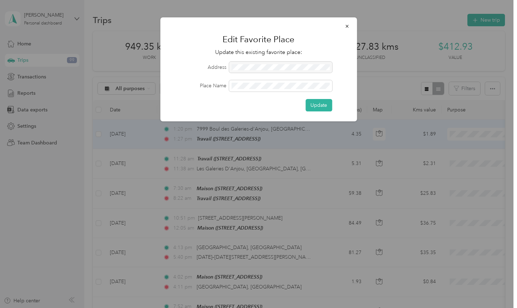
click at [270, 63] on div at bounding box center [280, 67] width 103 height 11
click at [349, 25] on icon "button" at bounding box center [347, 26] width 5 height 5
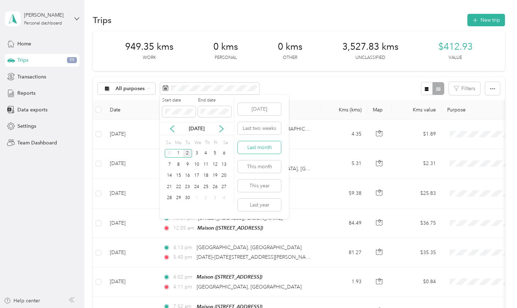
click at [251, 152] on button "Last month" at bounding box center [259, 147] width 43 height 12
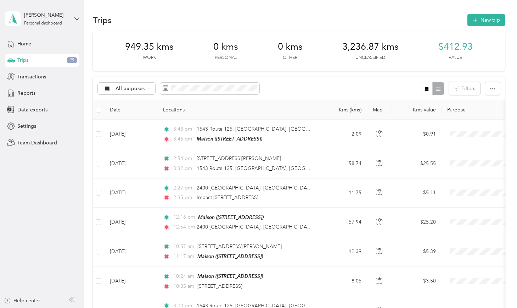
click at [424, 112] on th "Kms value" at bounding box center [417, 109] width 50 height 19
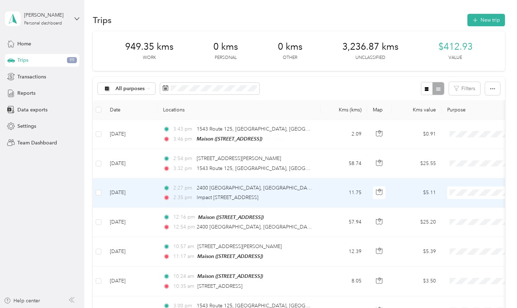
scroll to position [665, 0]
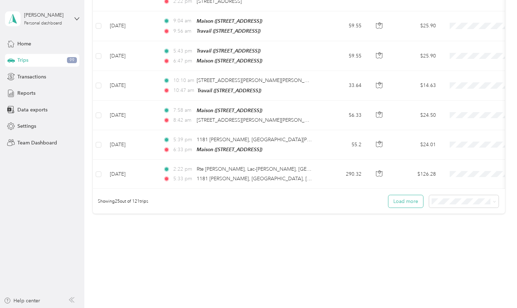
click at [405, 199] on button "Load more" at bounding box center [406, 201] width 35 height 12
click at [412, 197] on button "Load more" at bounding box center [406, 201] width 35 height 12
click at [446, 236] on span "100 per load" at bounding box center [450, 235] width 29 height 6
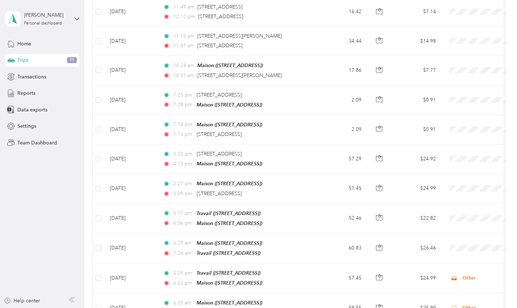
scroll to position [2851, 0]
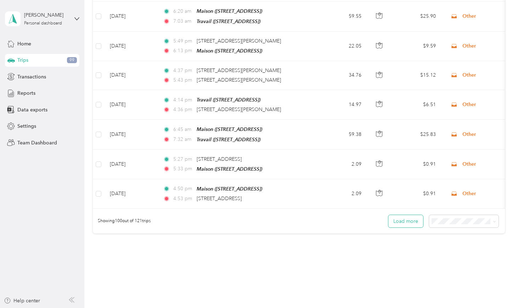
click at [407, 215] on button "Load more" at bounding box center [406, 221] width 35 height 12
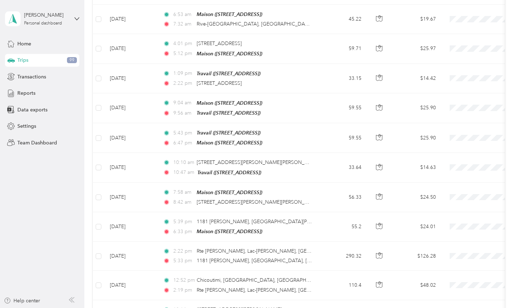
scroll to position [0, 0]
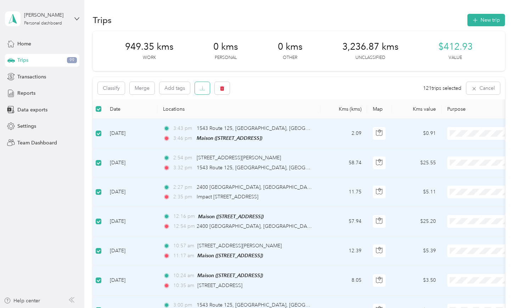
click at [205, 89] on button "button" at bounding box center [202, 88] width 15 height 12
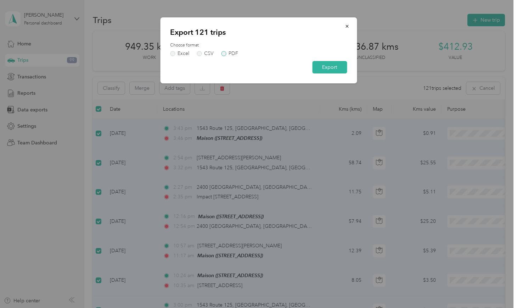
click at [222, 53] on label "PDF" at bounding box center [229, 53] width 17 height 5
click at [341, 68] on button "Export" at bounding box center [329, 67] width 35 height 12
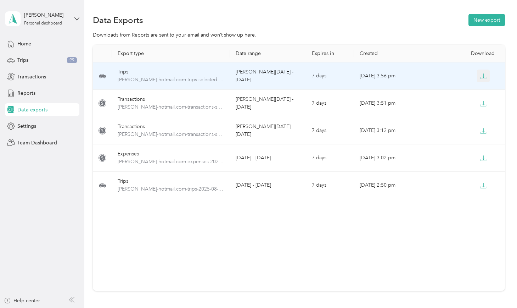
click at [482, 78] on icon "button" at bounding box center [483, 76] width 6 height 6
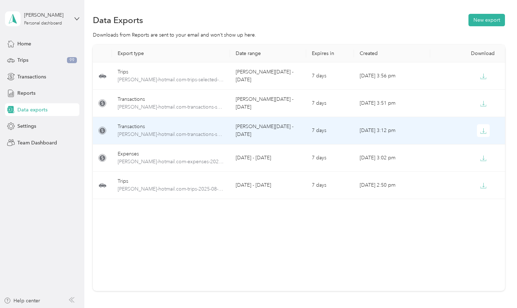
click at [149, 152] on div "Expenses" at bounding box center [171, 154] width 107 height 8
